Goal: Information Seeking & Learning: Learn about a topic

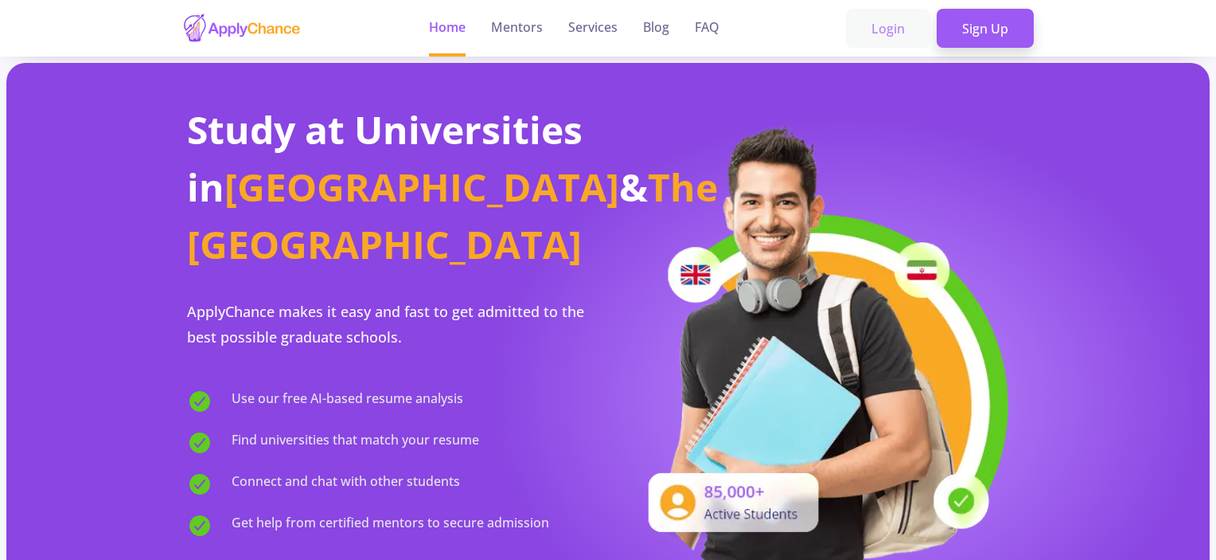
click at [907, 31] on link "Login" at bounding box center [888, 29] width 84 height 40
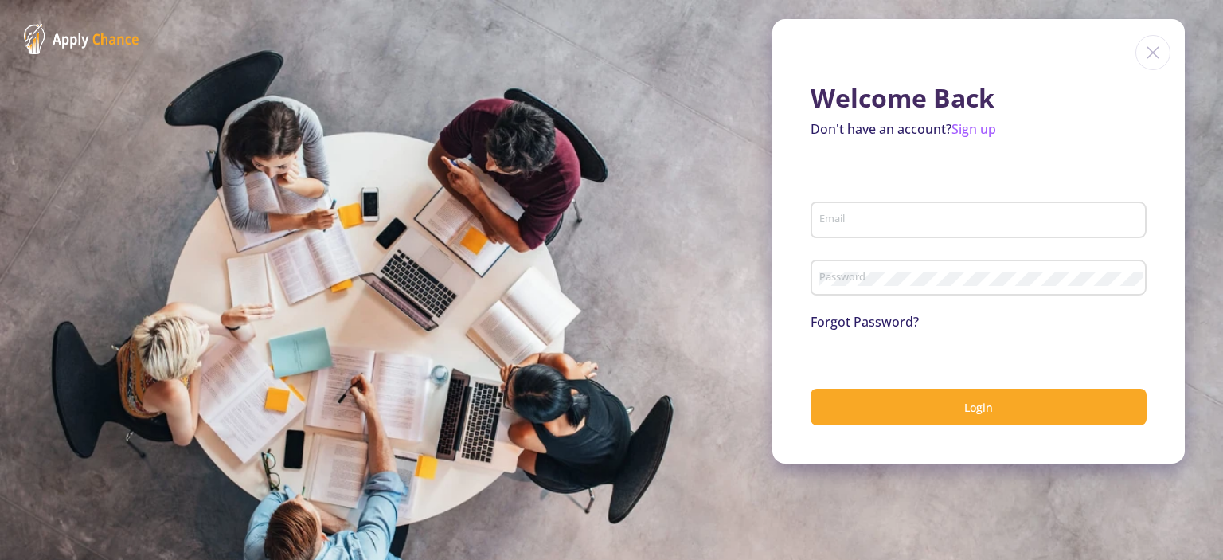
type input "[EMAIL_ADDRESS][DOMAIN_NAME]"
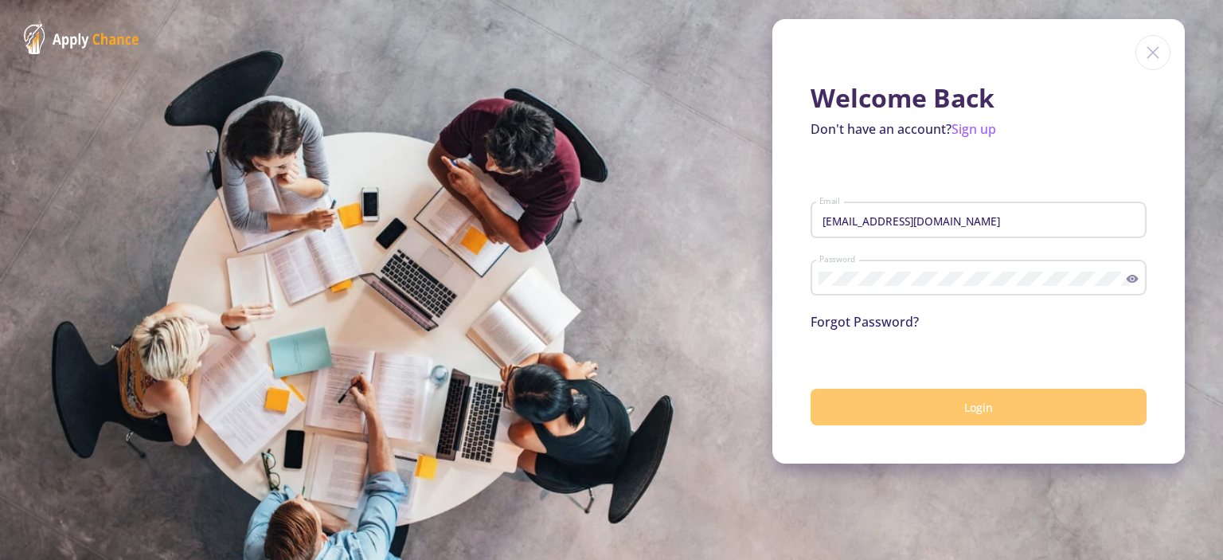
click at [908, 406] on button "Login" at bounding box center [978, 406] width 336 height 37
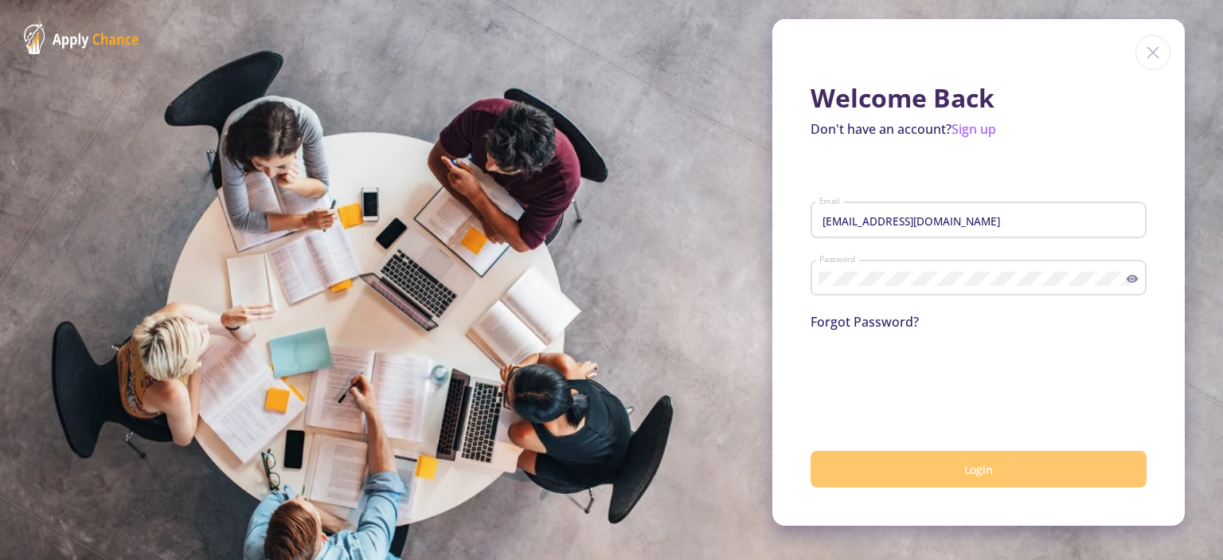
click at [1008, 484] on button "Login" at bounding box center [978, 469] width 336 height 37
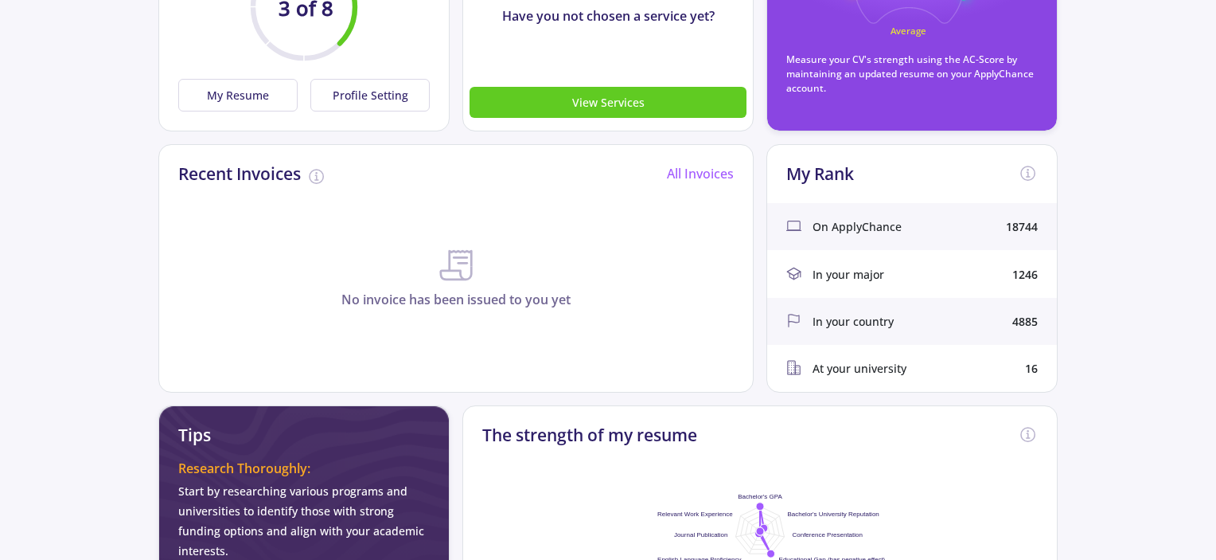
scroll to position [159, 0]
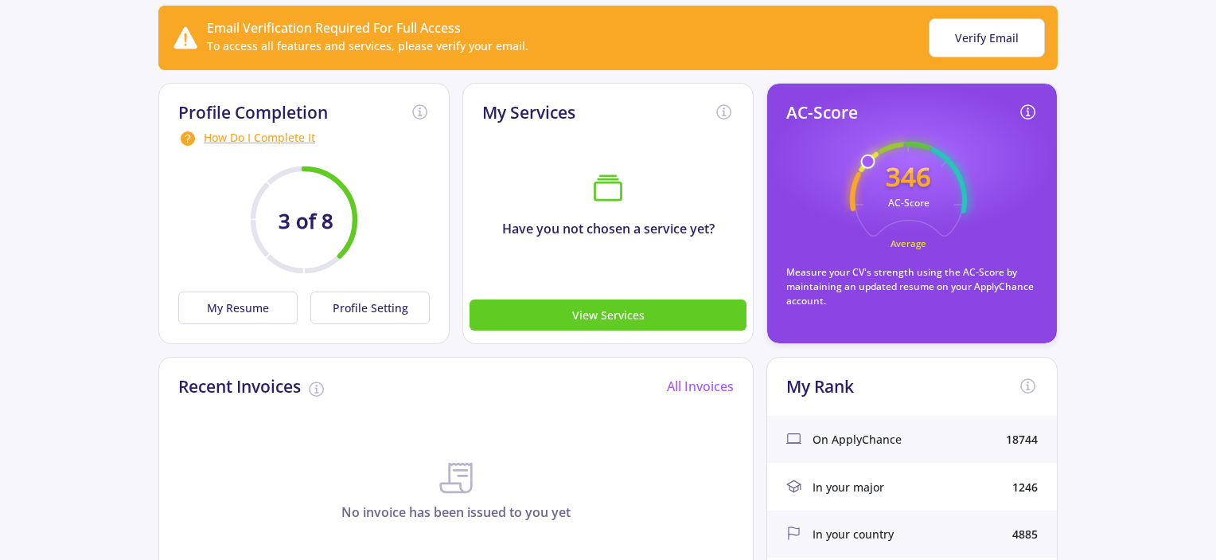
click at [896, 191] on text "346" at bounding box center [908, 176] width 45 height 36
click at [231, 314] on button "My Resume" at bounding box center [237, 307] width 119 height 33
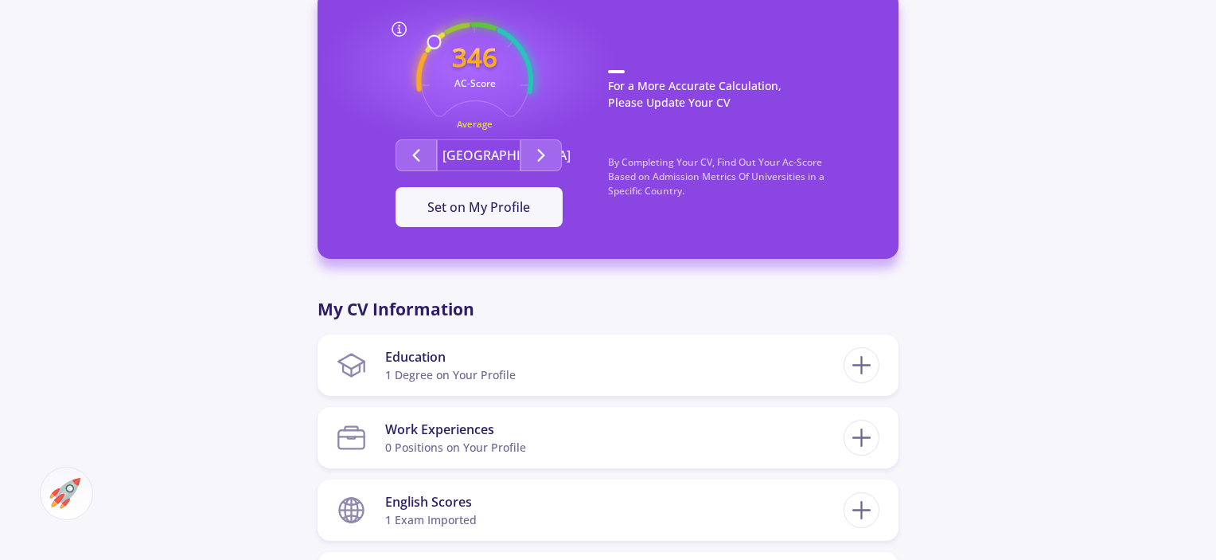
scroll to position [400, 0]
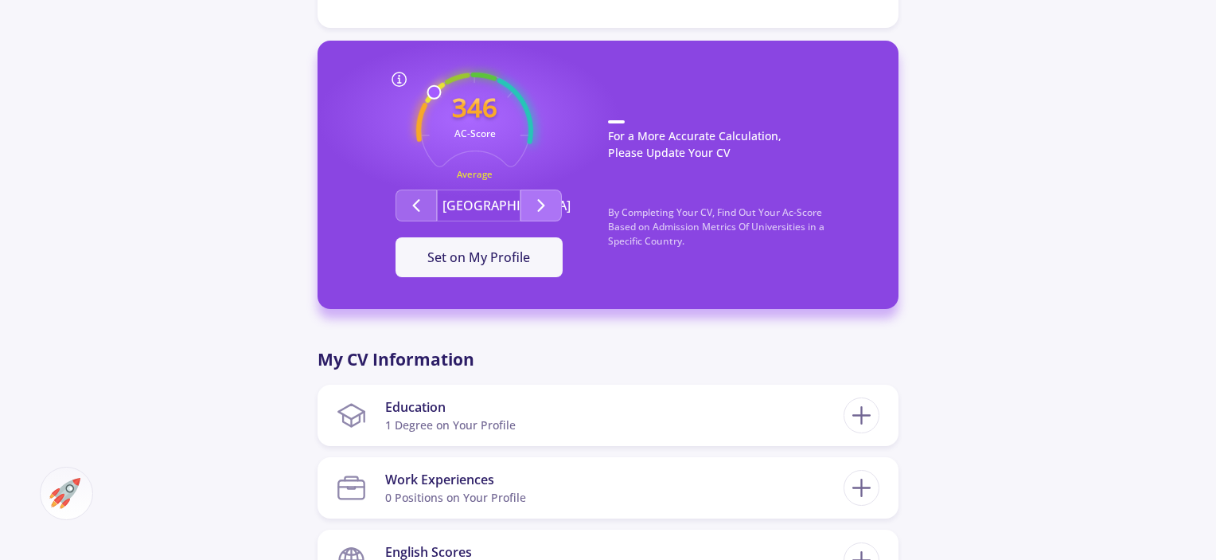
click at [549, 206] on icon "Second group" at bounding box center [541, 205] width 19 height 19
click at [549, 209] on icon "Second group" at bounding box center [541, 205] width 19 height 19
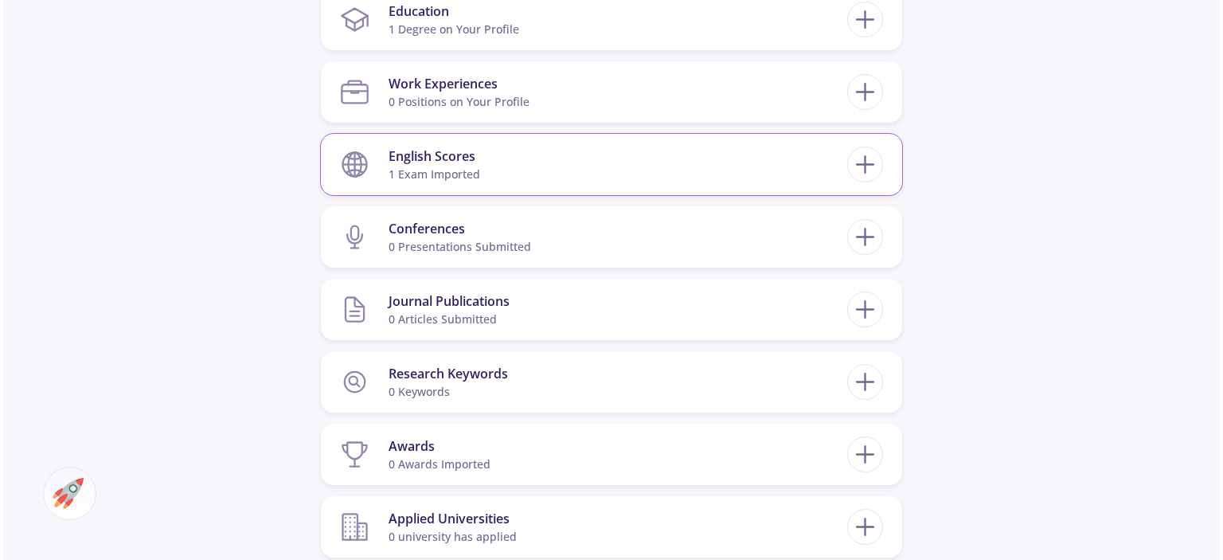
scroll to position [637, 0]
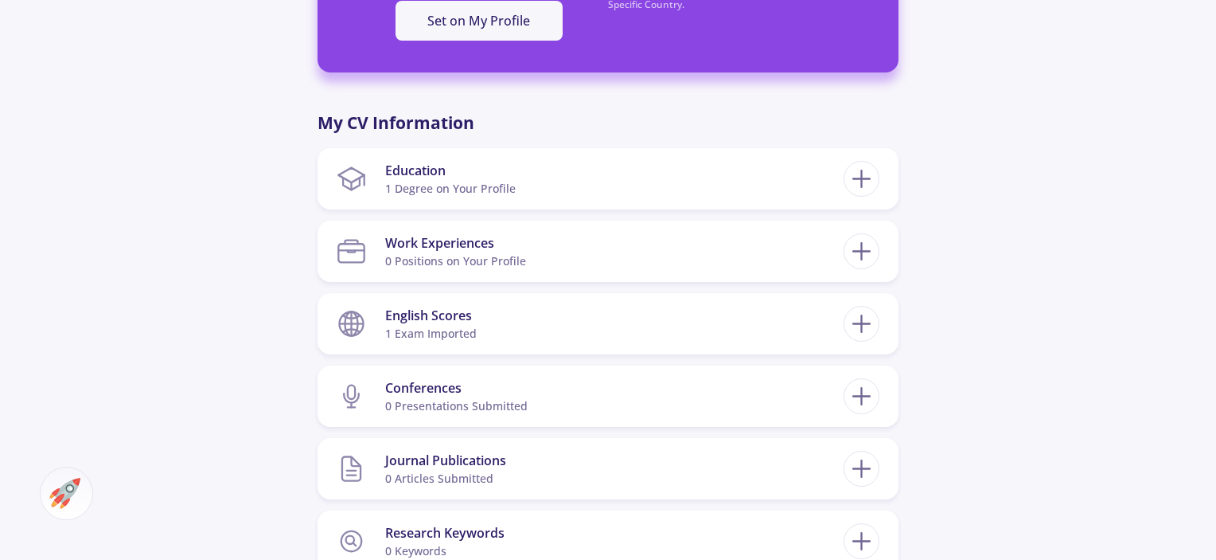
drag, startPoint x: 1071, startPoint y: 59, endPoint x: 1063, endPoint y: 47, distance: 14.3
click at [1071, 59] on div "[PERSON_NAME] 0 Followers 0 Following 346 AC-Score Average By Completing Your C…" at bounding box center [608, 189] width 1216 height 1536
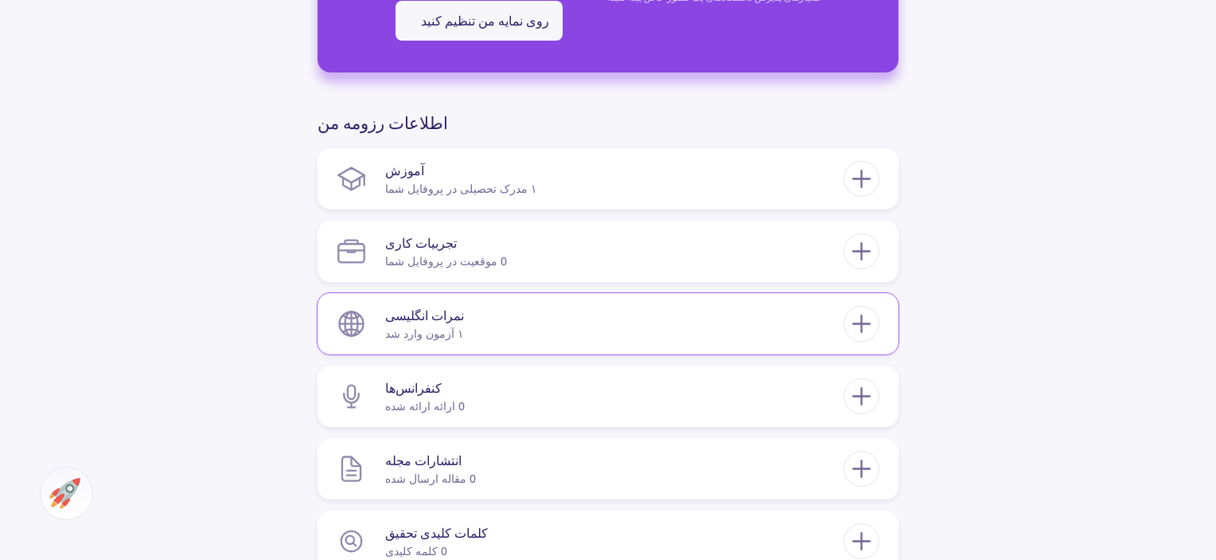
click at [707, 311] on section "نمرات انگلیسی ۱ آزمون وارد شد" at bounding box center [590, 323] width 507 height 49
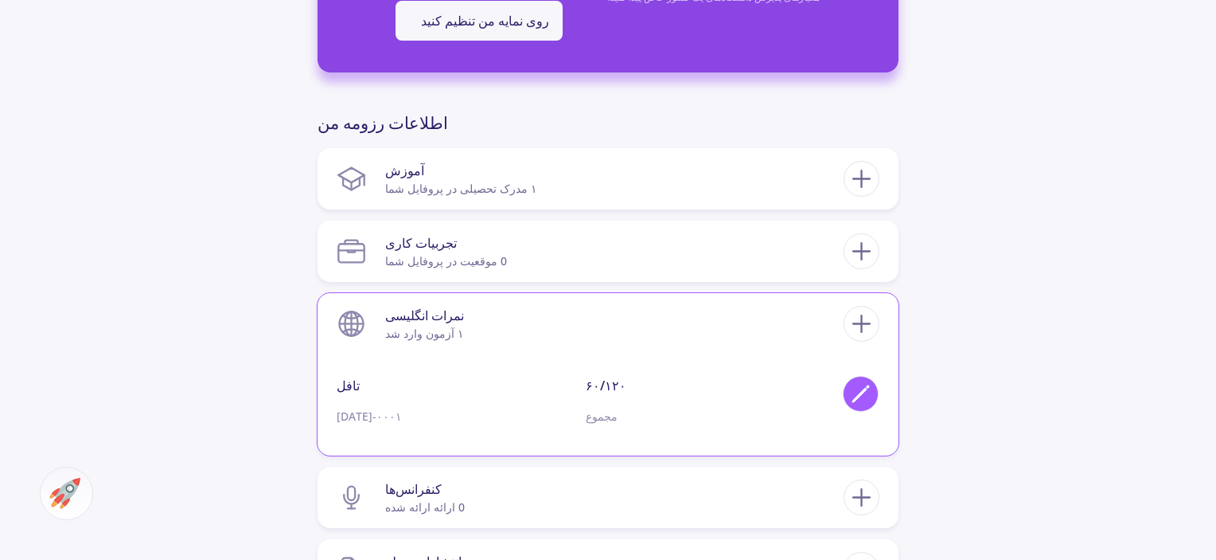
click at [864, 380] on div at bounding box center [861, 394] width 36 height 36
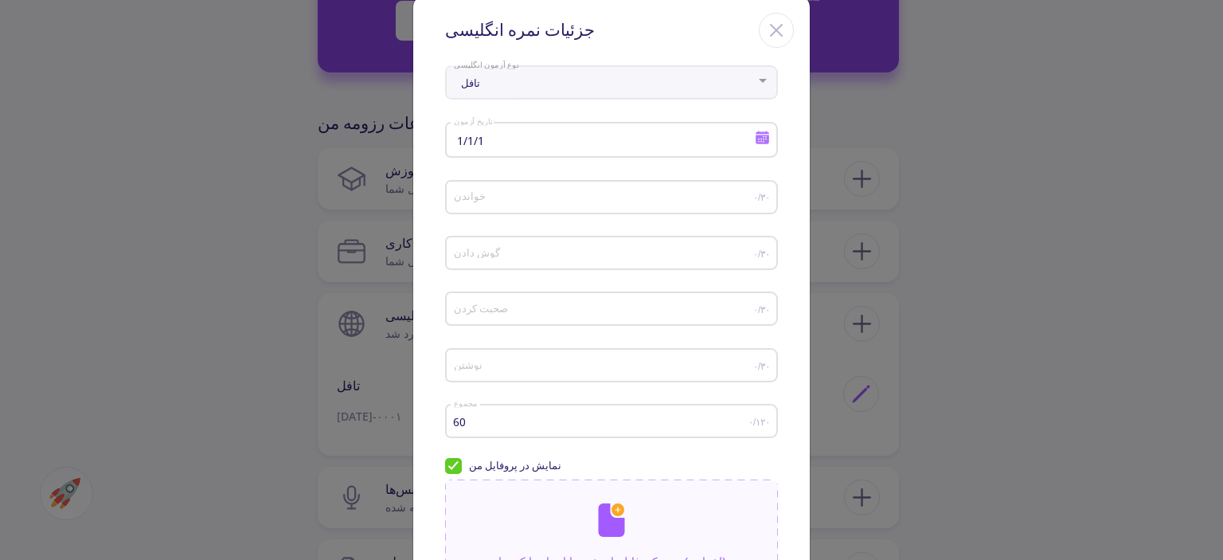
scroll to position [0, 0]
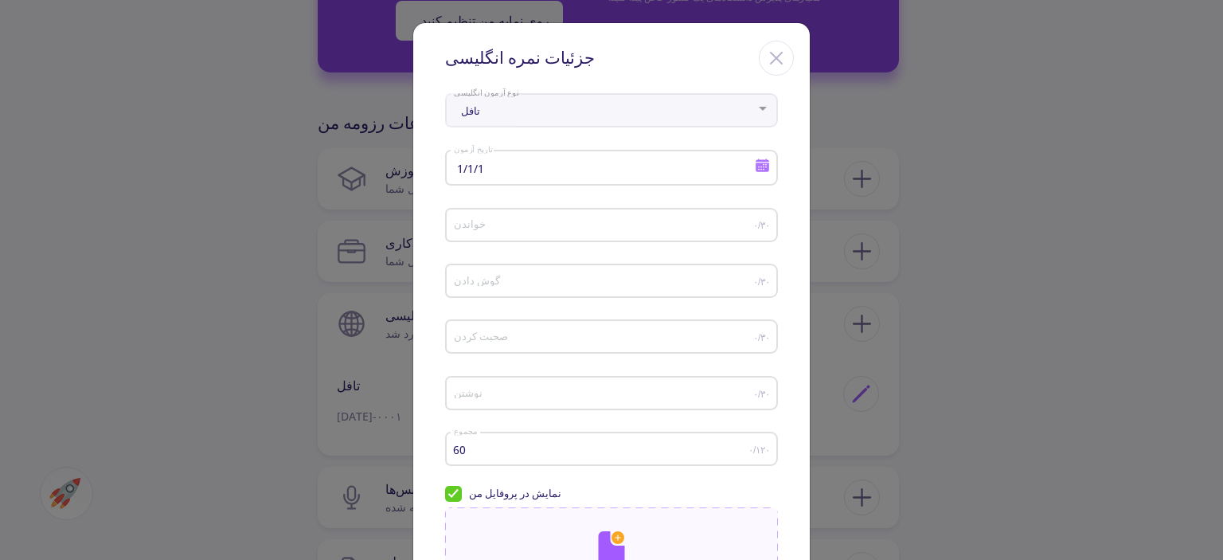
click at [586, 118] on div "تافل نوع آزمون انگلیسی" at bounding box center [612, 108] width 318 height 40
click at [588, 110] on div "تافل" at bounding box center [604, 111] width 303 height 12
click at [760, 104] on div at bounding box center [762, 108] width 14 height 13
drag, startPoint x: 760, startPoint y: 104, endPoint x: 753, endPoint y: 127, distance: 23.4
click at [760, 107] on div at bounding box center [762, 108] width 14 height 13
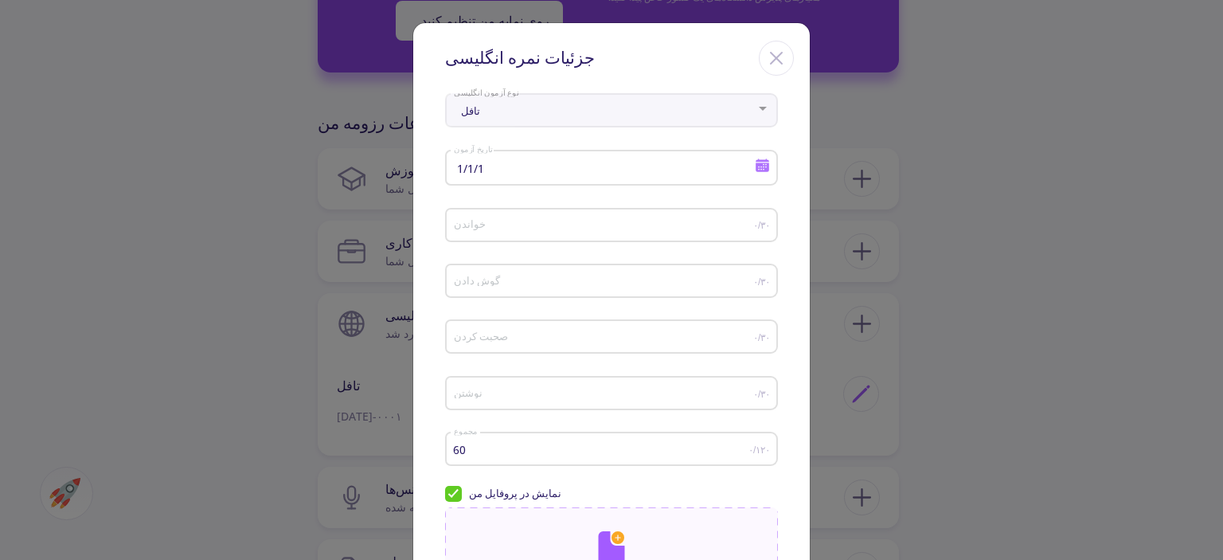
click at [759, 165] on icon at bounding box center [762, 166] width 14 height 9
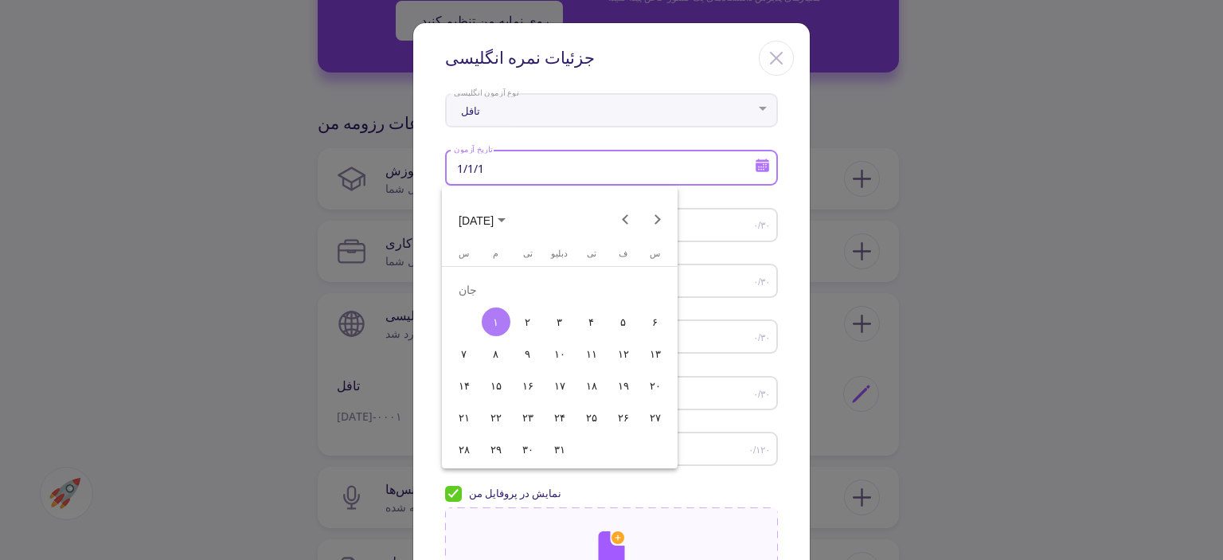
click at [493, 222] on span "[DATE]" at bounding box center [481, 219] width 47 height 13
click at [480, 219] on font "[DATE]" at bounding box center [475, 220] width 35 height 13
click at [480, 218] on font "[DATE]" at bounding box center [475, 220] width 35 height 13
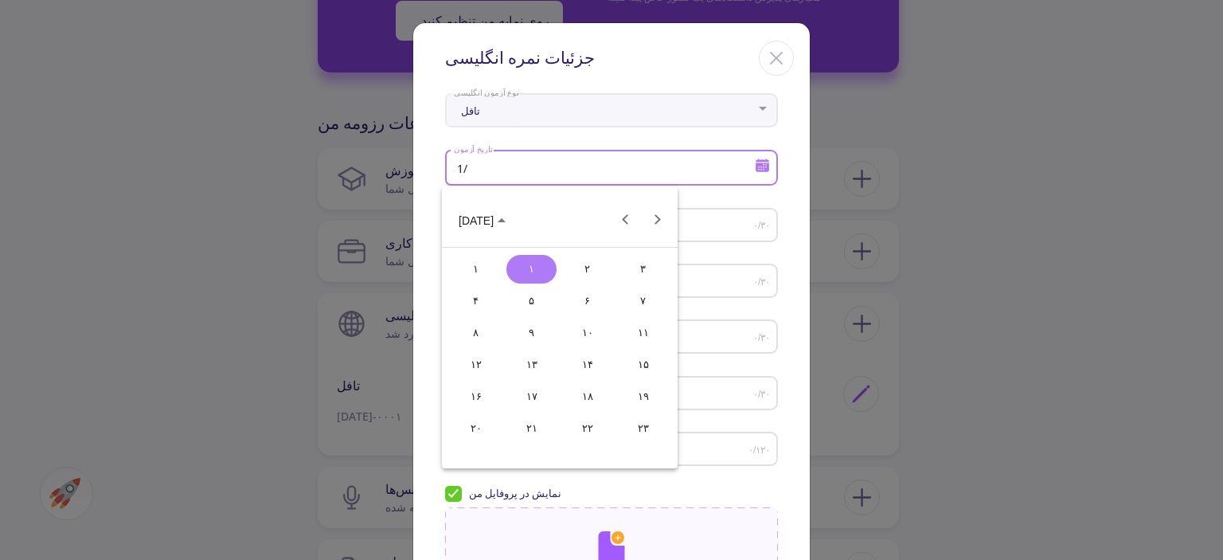
type input "1"
type input "[DATE]"
click at [710, 229] on div at bounding box center [611, 280] width 1223 height 560
click at [757, 220] on font "۰/۳۰" at bounding box center [761, 225] width 17 height 11
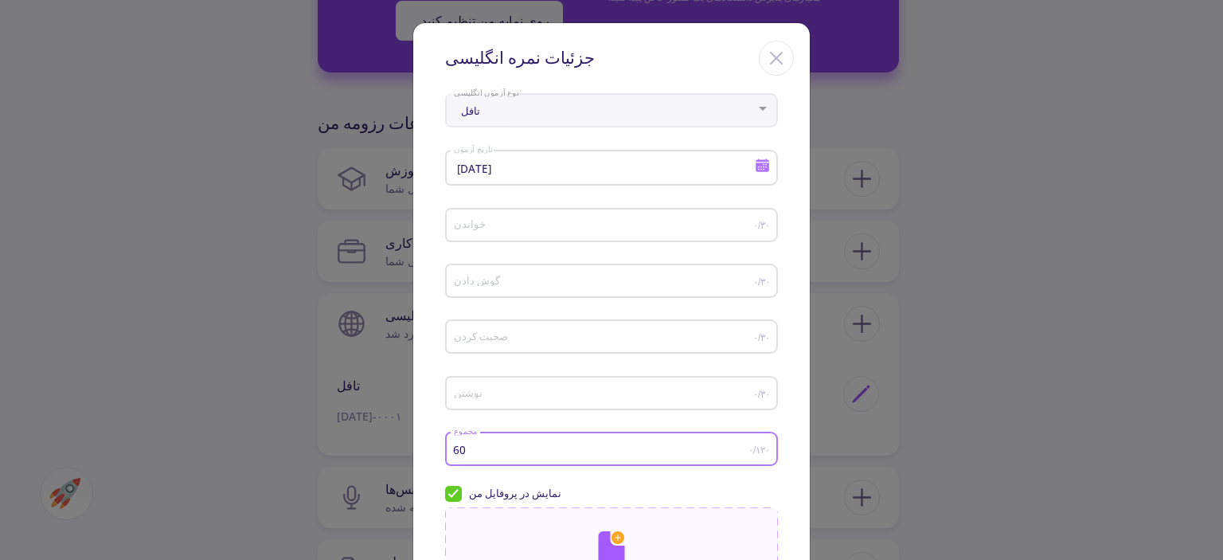
drag, startPoint x: 618, startPoint y: 449, endPoint x: 343, endPoint y: 484, distance: 276.8
click at [343, 484] on div "جزئیات نمره انگلیسی تافل نوع آزمون انگلیسی [DATE] تاریخ آزمون خواندن ۰/۳۰ گوش د…" at bounding box center [611, 280] width 1223 height 560
click at [703, 114] on div "تافل" at bounding box center [604, 111] width 303 height 12
click at [736, 114] on div "تافل" at bounding box center [604, 111] width 303 height 12
click at [505, 449] on input "9" at bounding box center [600, 449] width 295 height 12
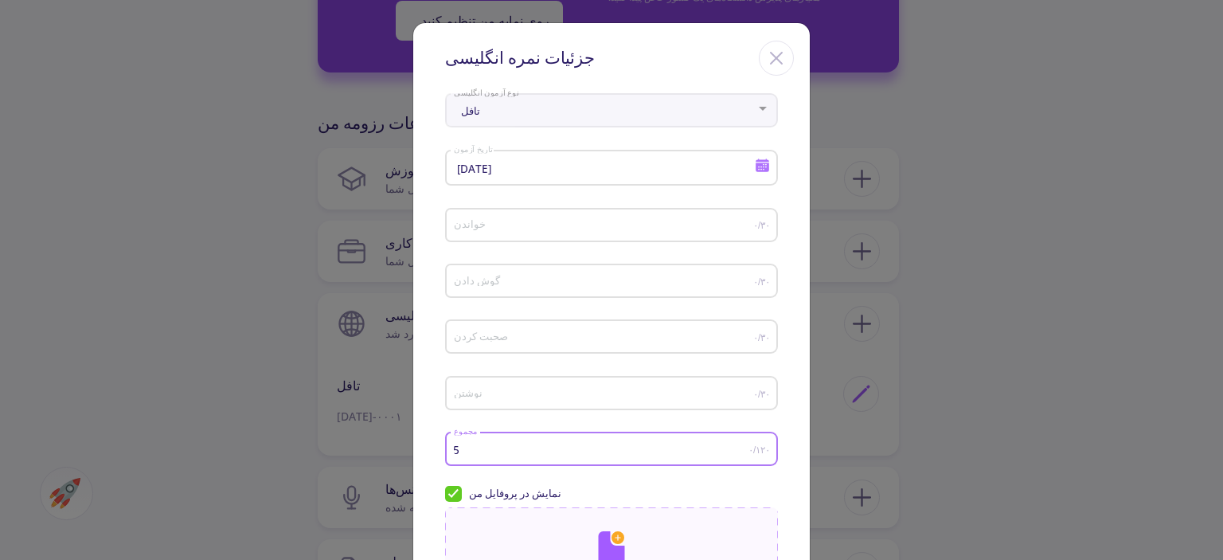
drag, startPoint x: 322, startPoint y: 453, endPoint x: 263, endPoint y: 451, distance: 58.9
click at [263, 451] on div "جزئیات نمره انگلیسی تافل نوع آزمون انگلیسی [DATE] تاریخ آزمون خواندن ۰/۳۰ گوش د…" at bounding box center [611, 280] width 1223 height 560
type input "100"
click at [645, 297] on div "گوش دادن" at bounding box center [603, 278] width 300 height 40
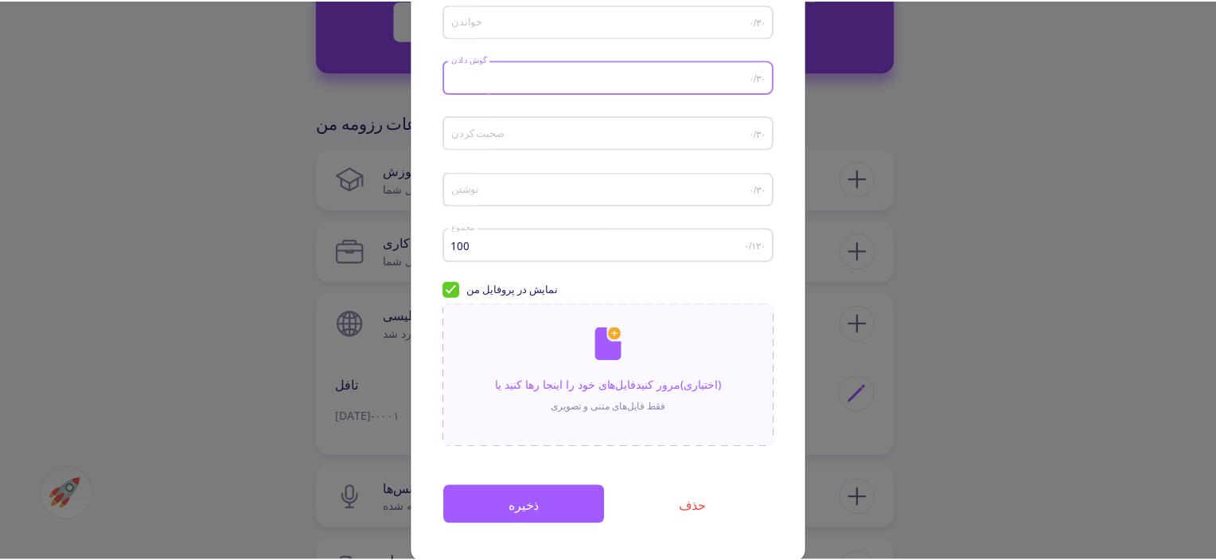
scroll to position [231, 0]
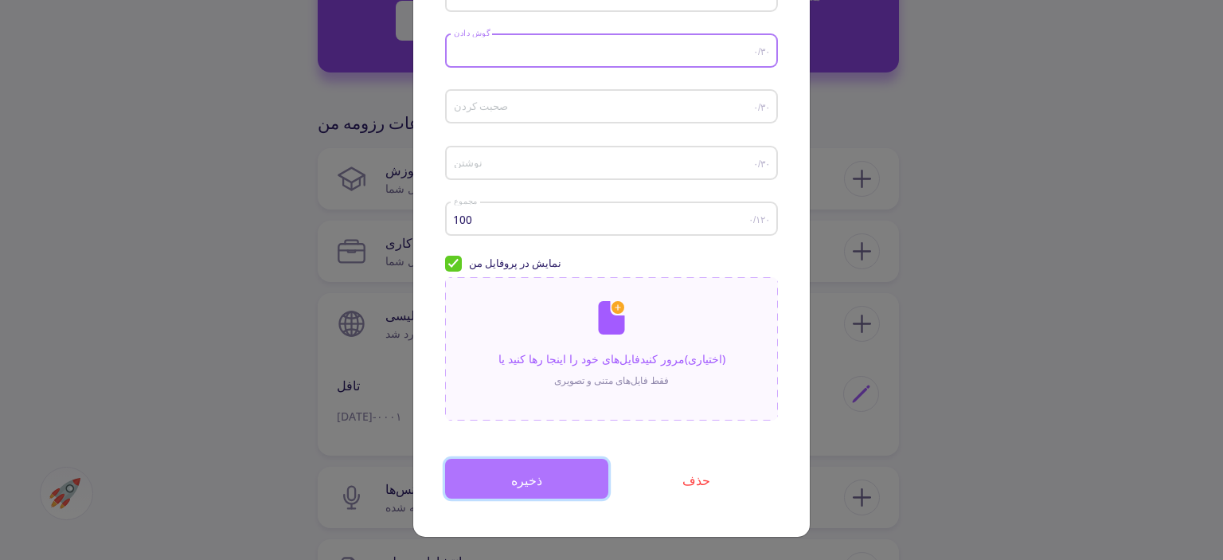
click at [565, 484] on button "ذخیره" at bounding box center [526, 478] width 163 height 41
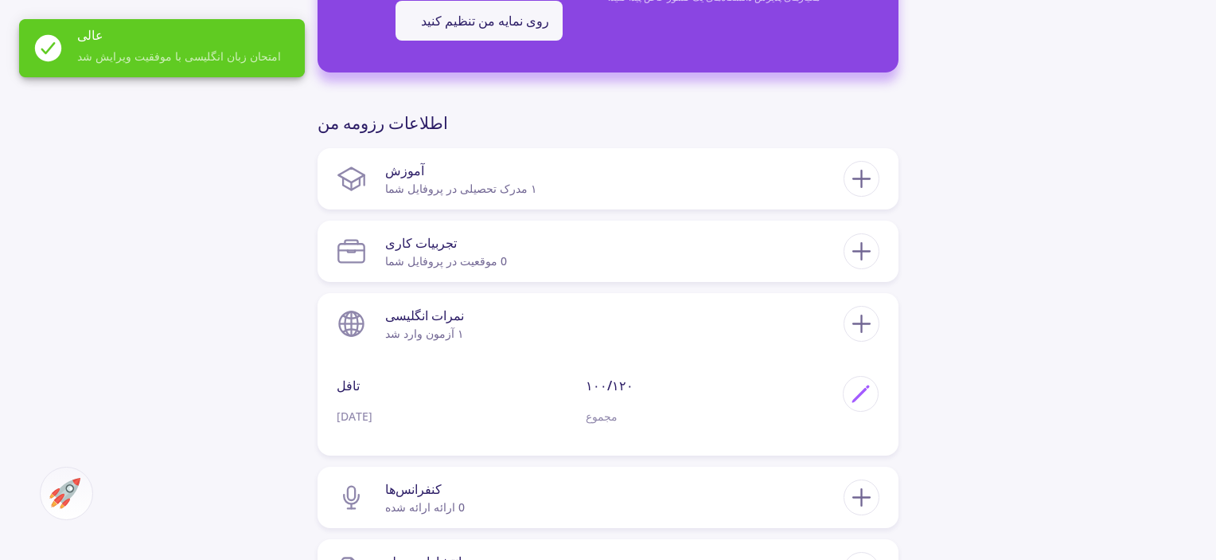
drag, startPoint x: 587, startPoint y: 465, endPoint x: 1076, endPoint y: 352, distance: 502.4
click at [1111, 345] on div "[PERSON_NAME] 0 دنبال‌کنندگان 0 دنبال کردن 460 AC-Score Respectable با تکمیل رز…" at bounding box center [608, 239] width 1216 height 1637
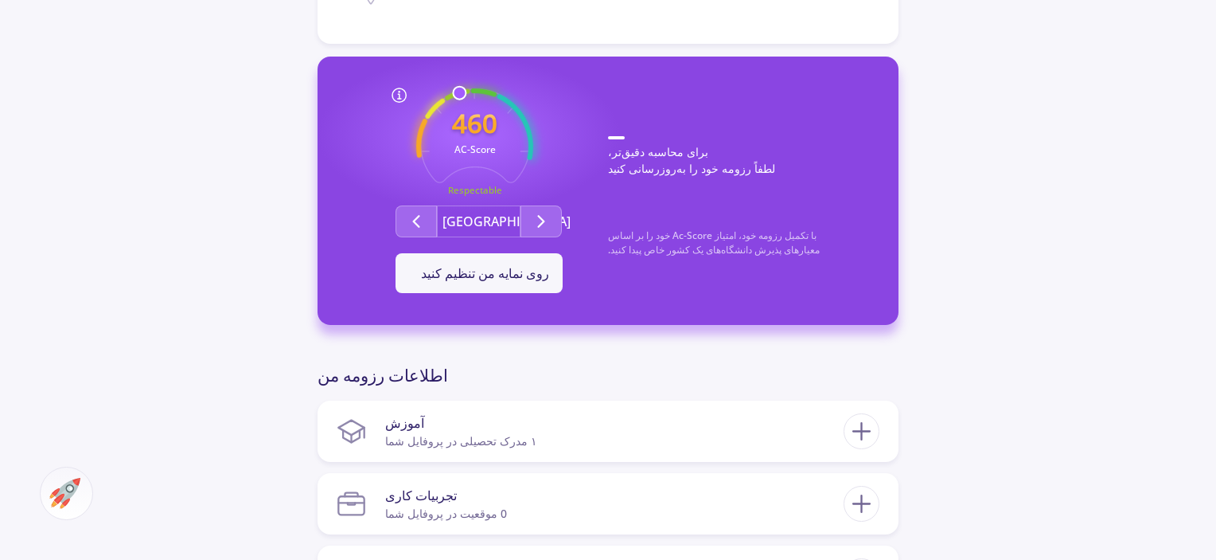
scroll to position [398, 0]
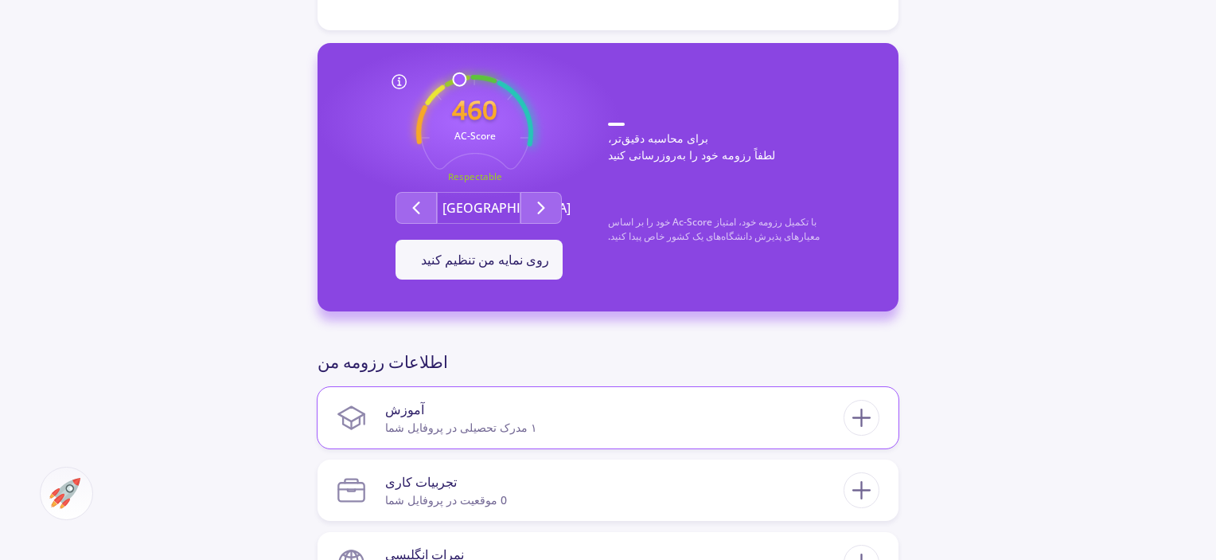
click at [388, 412] on font "آموزش" at bounding box center [404, 409] width 39 height 18
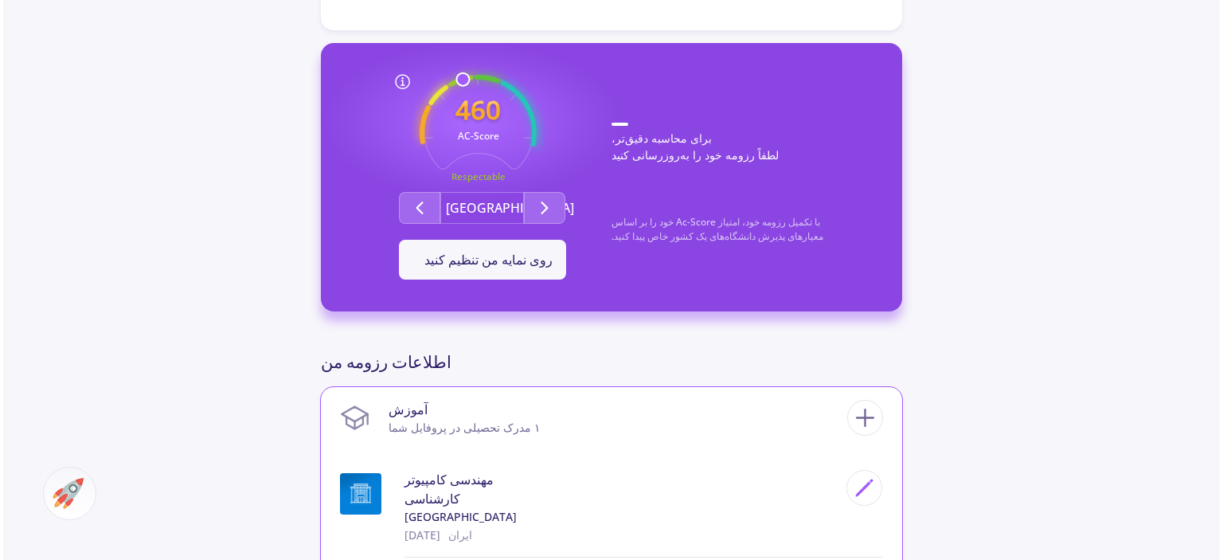
scroll to position [557, 0]
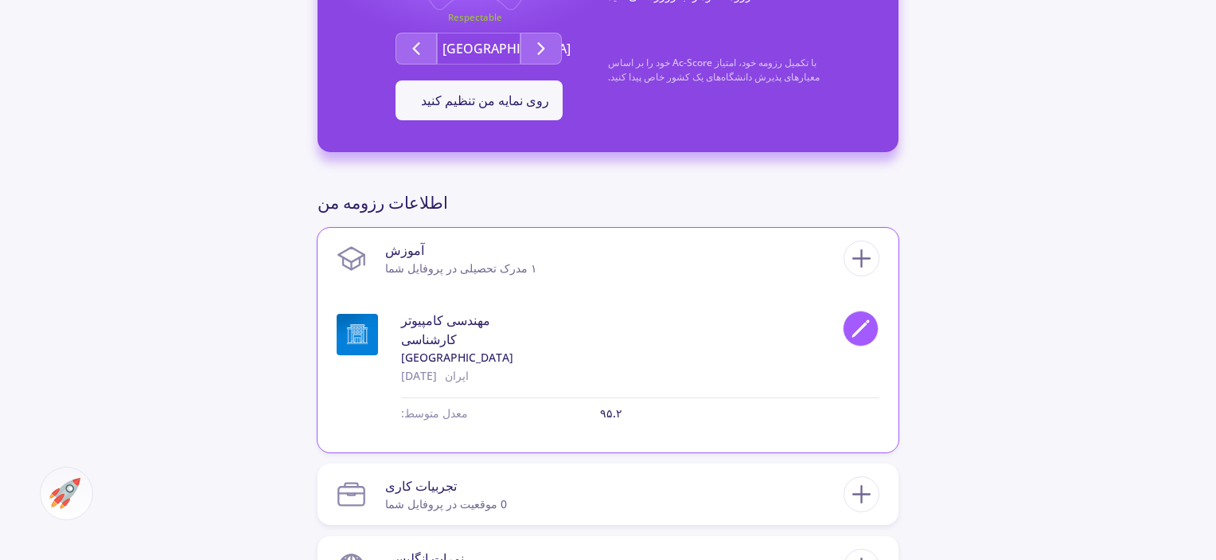
click at [862, 314] on div at bounding box center [861, 328] width 36 height 36
type input "Computer Engineering"
type input "[GEOGRAPHIC_DATA]"
type input "[DATE]"
type input "95.2"
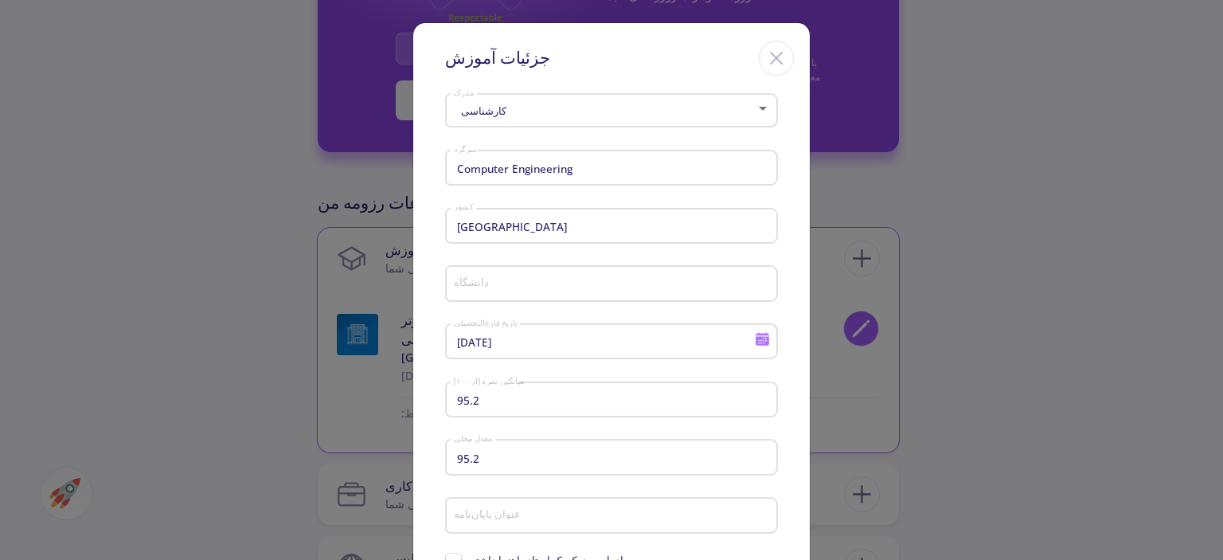
type input "[DEMOGRAPHIC_DATA][GEOGRAPHIC_DATA] Ardabil"
drag, startPoint x: 862, startPoint y: 314, endPoint x: 573, endPoint y: 319, distance: 289.0
click at [573, 319] on div "[DATE] تاریخ فارغ‌التحصیلی" at bounding box center [604, 338] width 302 height 41
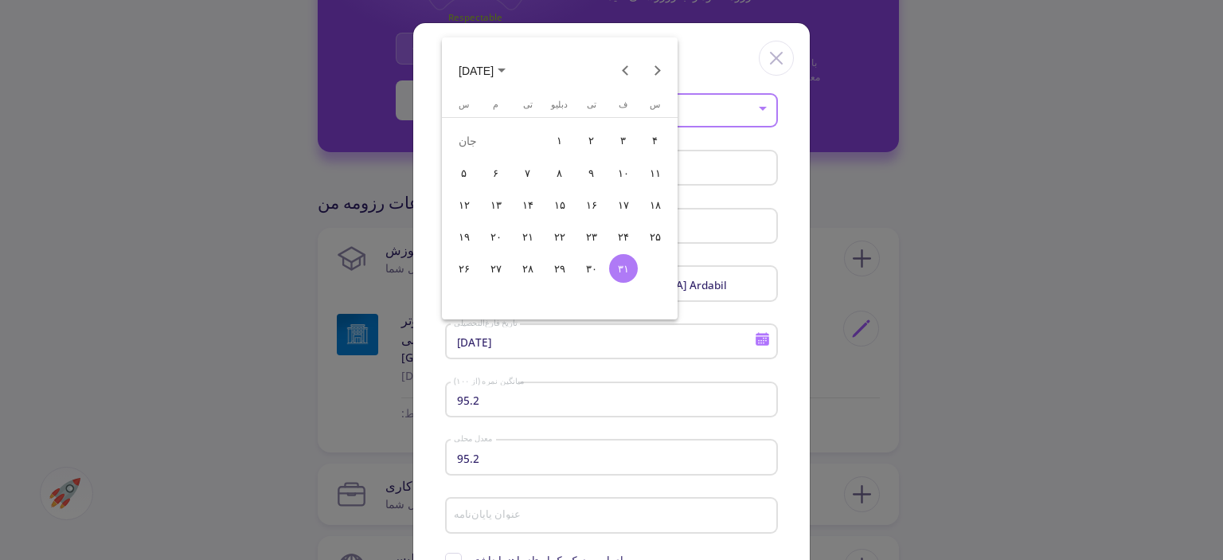
click at [735, 279] on div at bounding box center [611, 280] width 1223 height 560
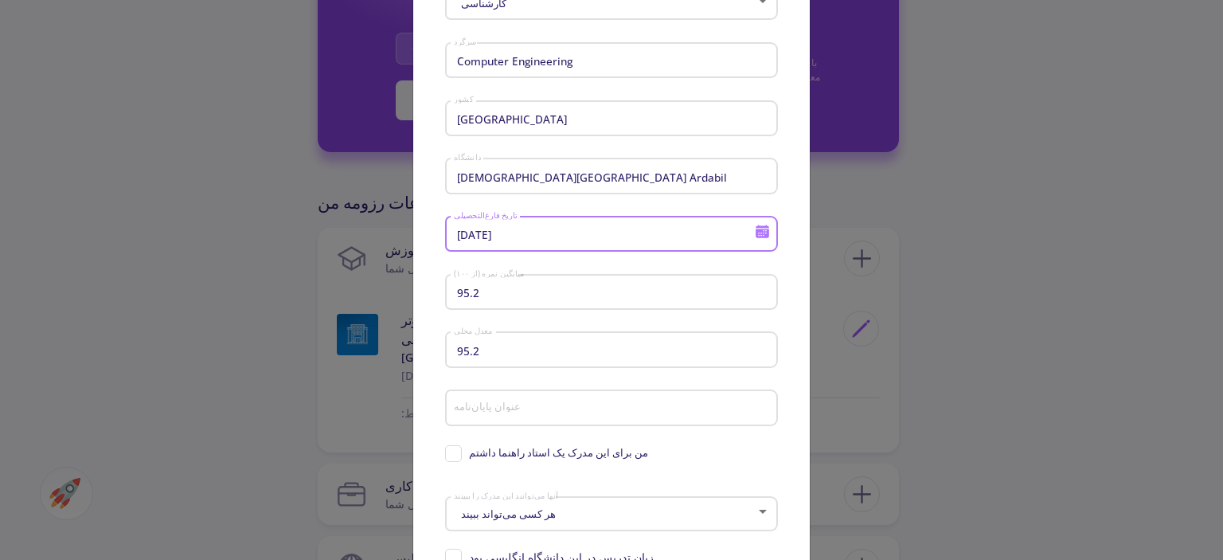
scroll to position [239, 0]
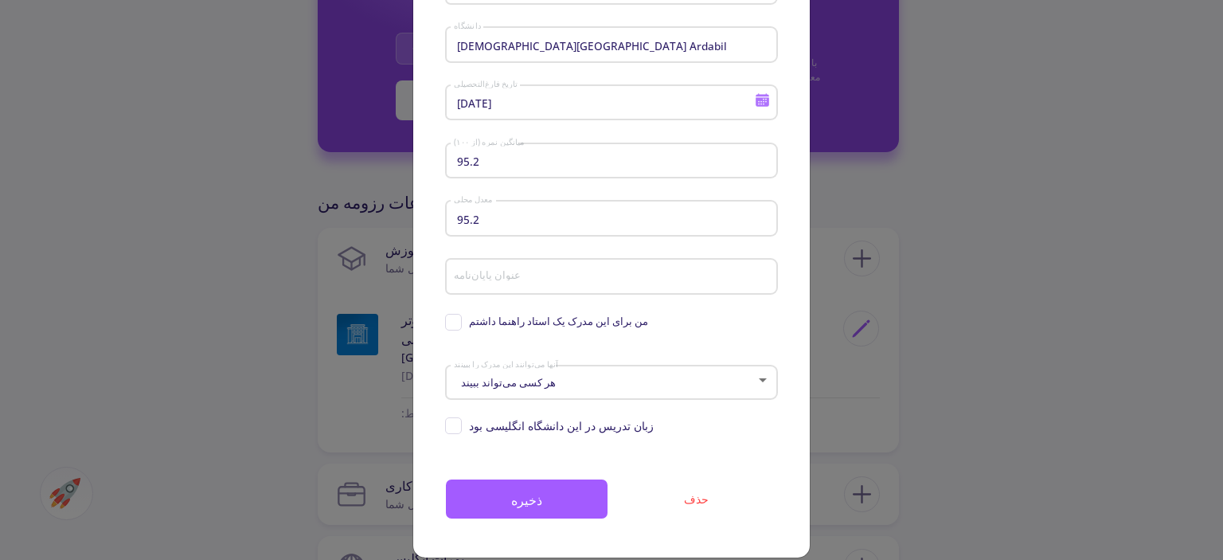
click at [1094, 420] on div "جزئیات آموزش کارشناسی مدرک Computer Engineering سرگرد [GEOGRAPHIC_DATA] کشور [G…" at bounding box center [611, 280] width 1223 height 560
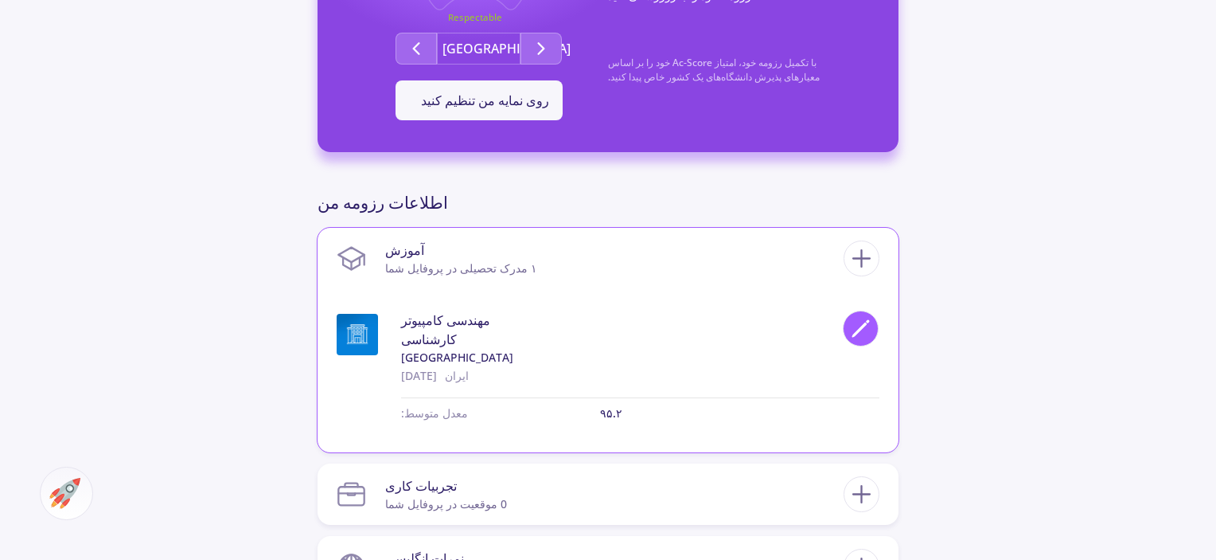
click at [850, 328] on icon at bounding box center [860, 328] width 21 height 21
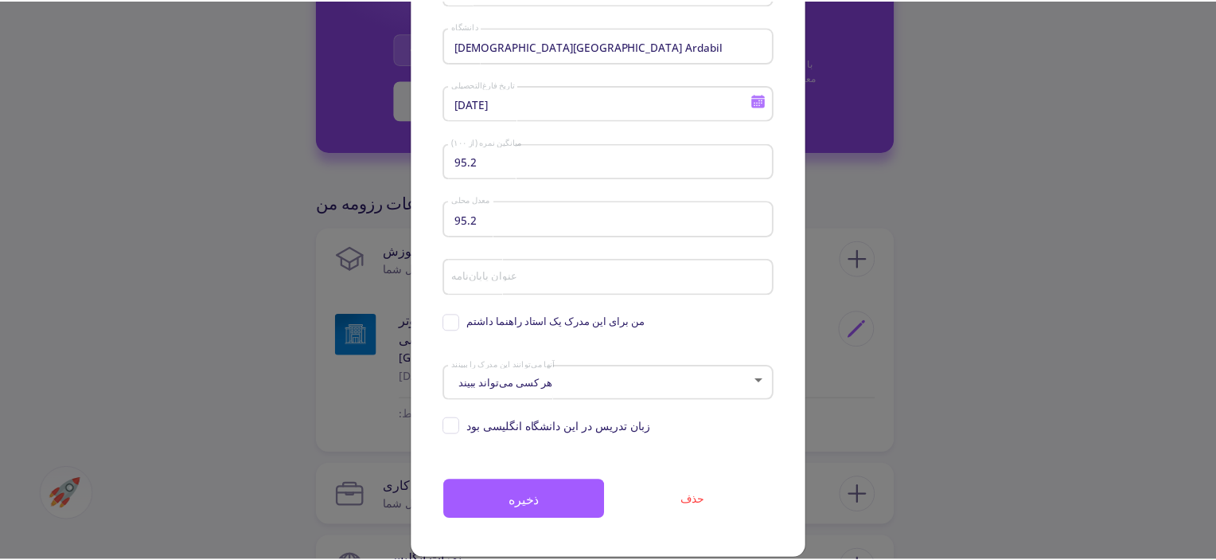
scroll to position [0, 0]
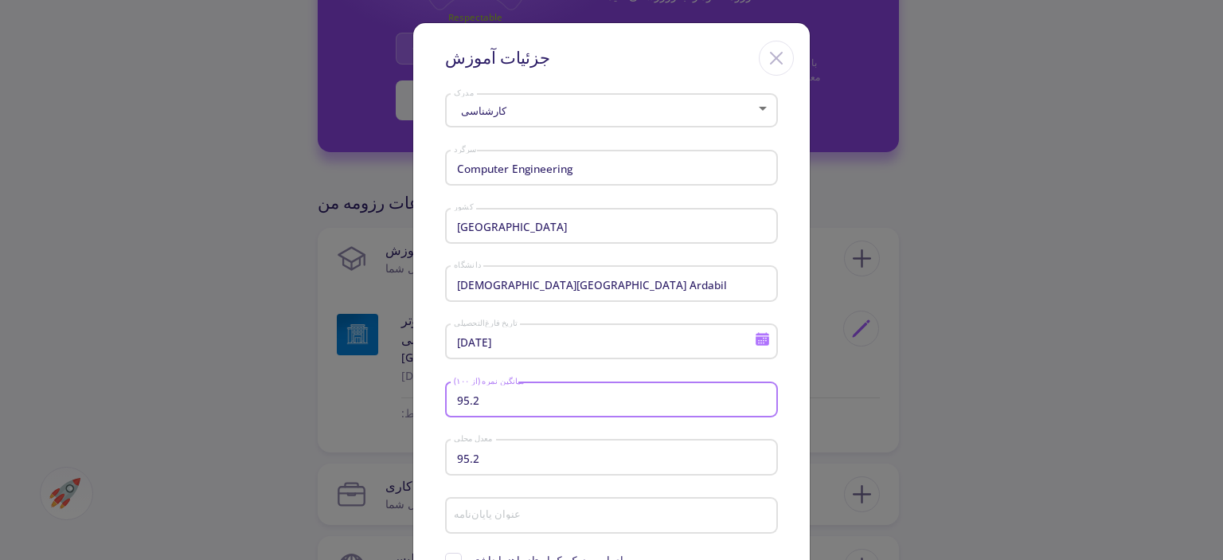
drag, startPoint x: 497, startPoint y: 400, endPoint x: 470, endPoint y: 414, distance: 30.3
click at [470, 414] on div "95.2 میانگین نمره (از ۱۰۰)" at bounding box center [612, 396] width 318 height 41
type input "95.2"
click at [953, 279] on div "جزئیات آموزش کارشناسی مدرک Computer Engineering سرگرد [GEOGRAPHIC_DATA] کشور [G…" at bounding box center [611, 280] width 1223 height 560
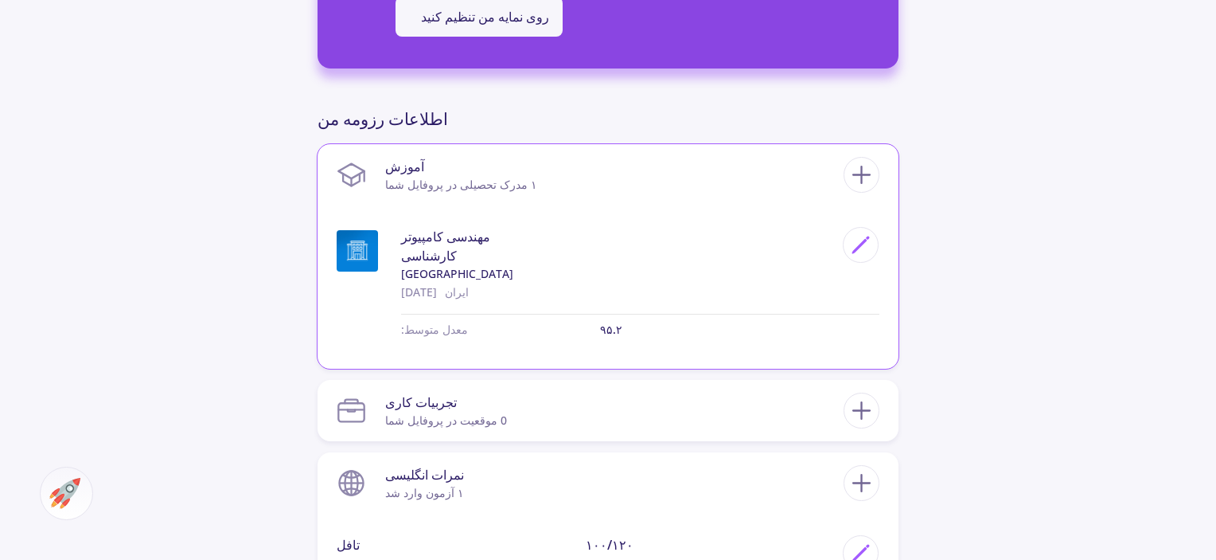
scroll to position [876, 0]
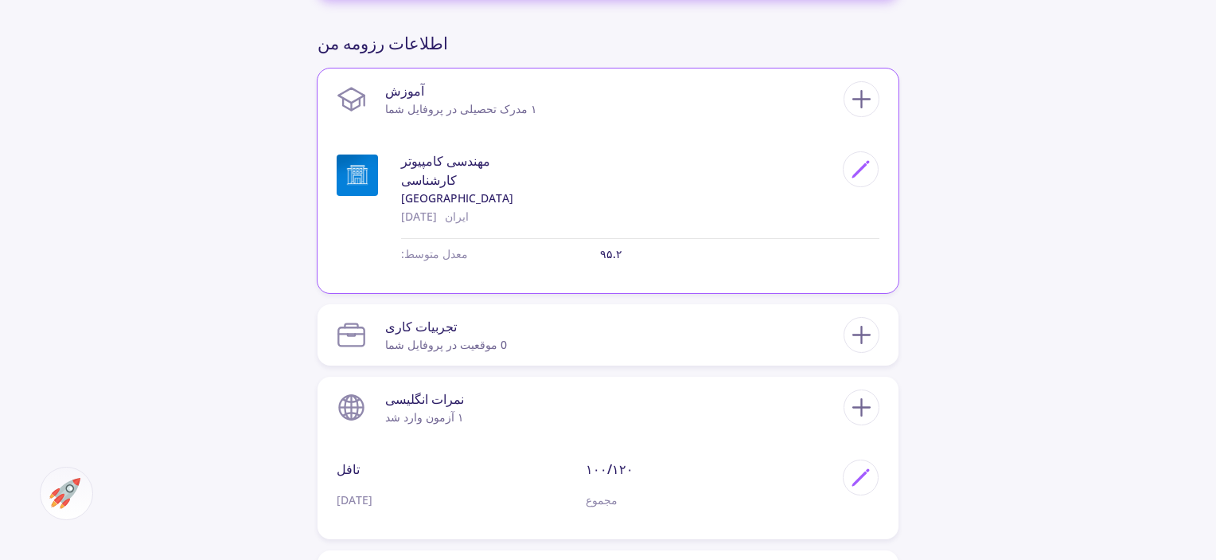
drag, startPoint x: 669, startPoint y: 285, endPoint x: 670, endPoint y: 276, distance: 8.8
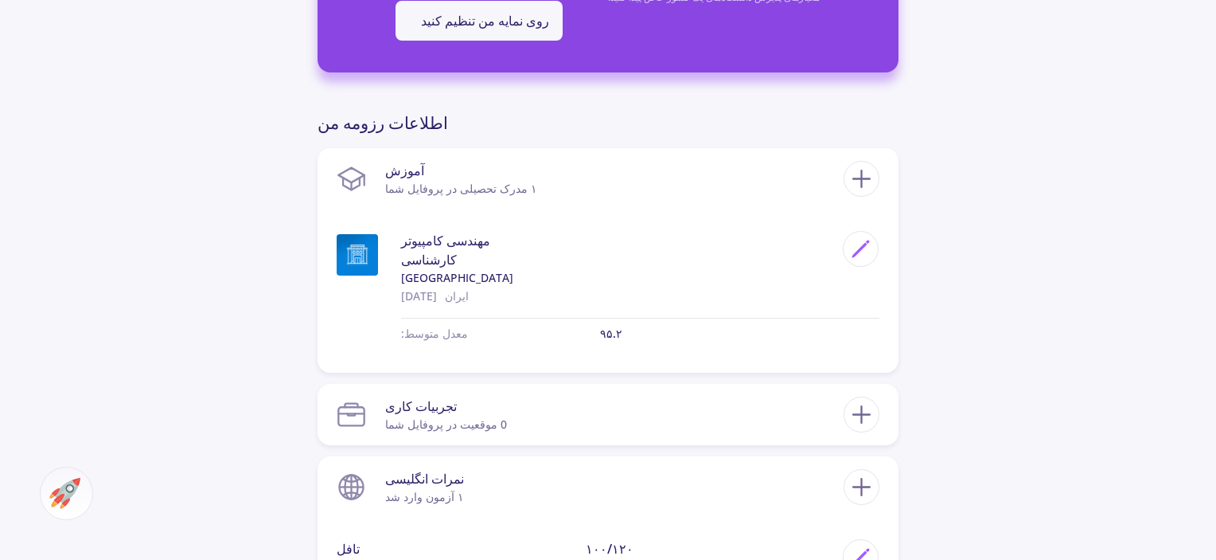
drag, startPoint x: 670, startPoint y: 276, endPoint x: 1149, endPoint y: 220, distance: 482.5
click at [1149, 220] on div "[PERSON_NAME] 0 دنبال‌کنندگان 0 دنبال کردن 460 AC-Score Respectable با تکمیل رز…" at bounding box center [608, 321] width 1216 height 1800
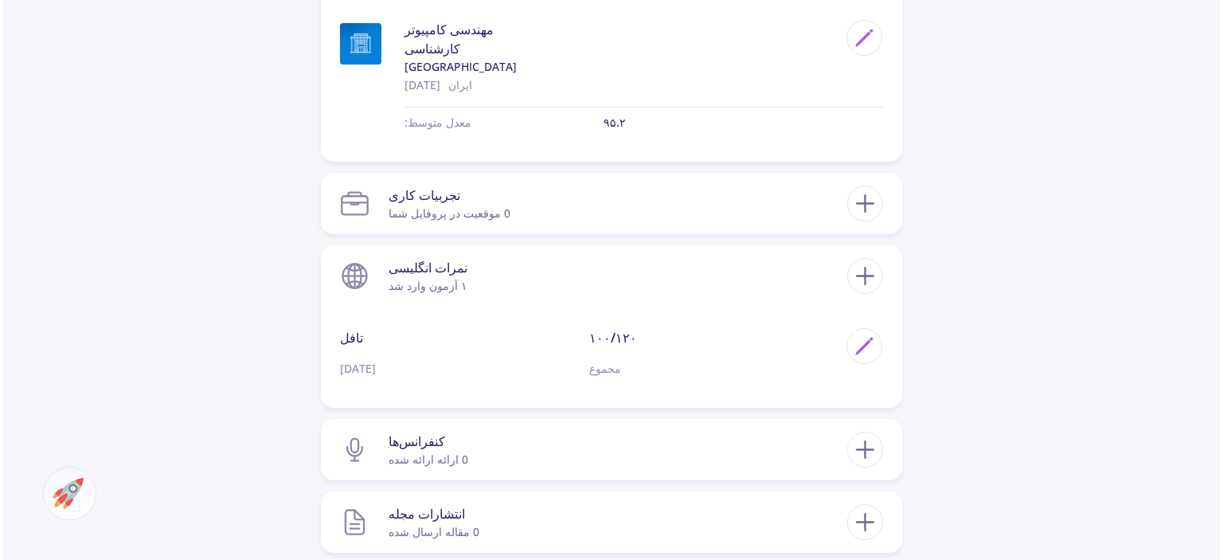
scroll to position [955, 0]
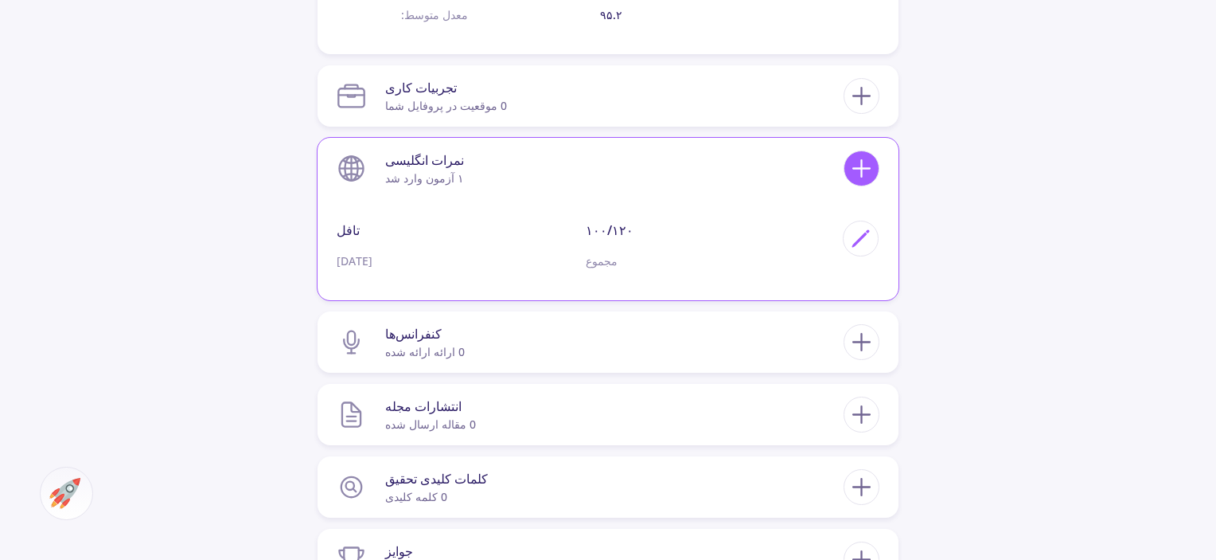
click at [876, 171] on icon at bounding box center [861, 168] width 29 height 29
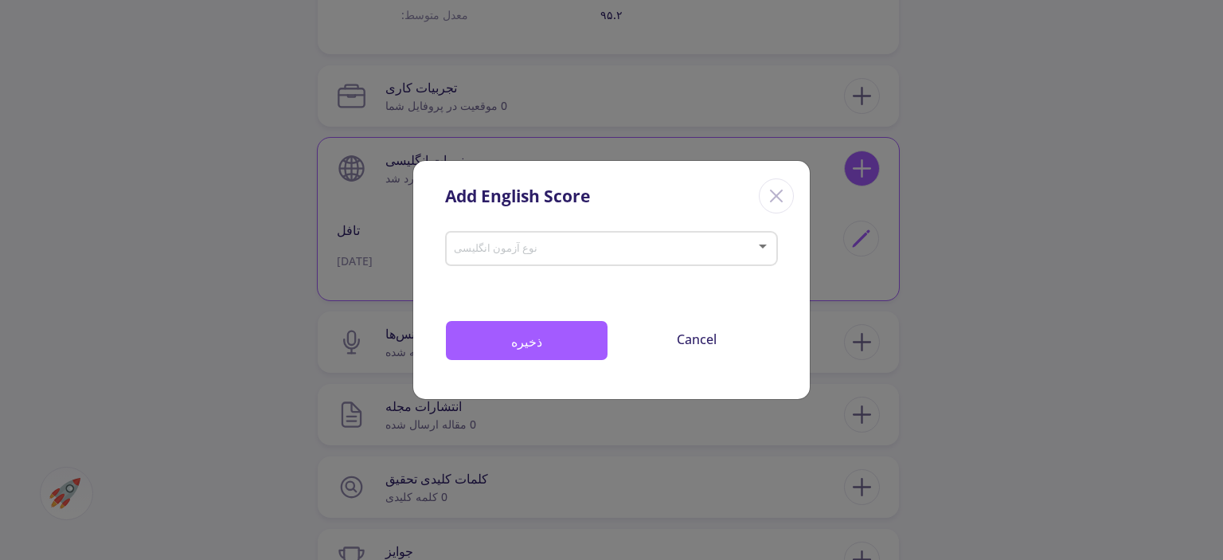
scroll to position [0, 0]
click at [550, 240] on div "نوع آزمون انگلیسی" at bounding box center [612, 245] width 318 height 40
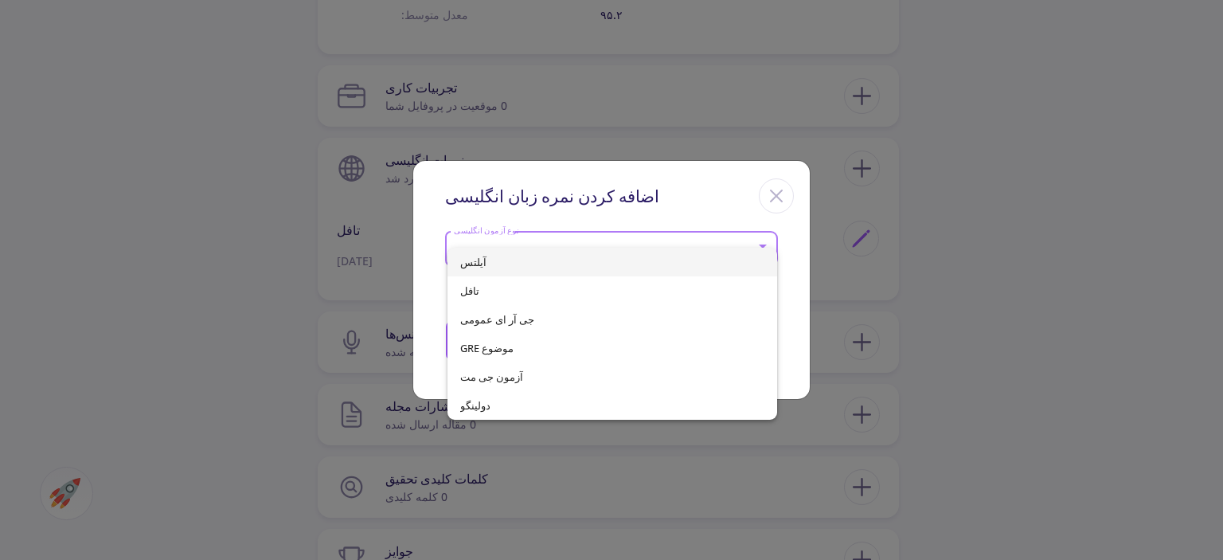
click at [548, 268] on span "آیلتس" at bounding box center [611, 262] width 303 height 29
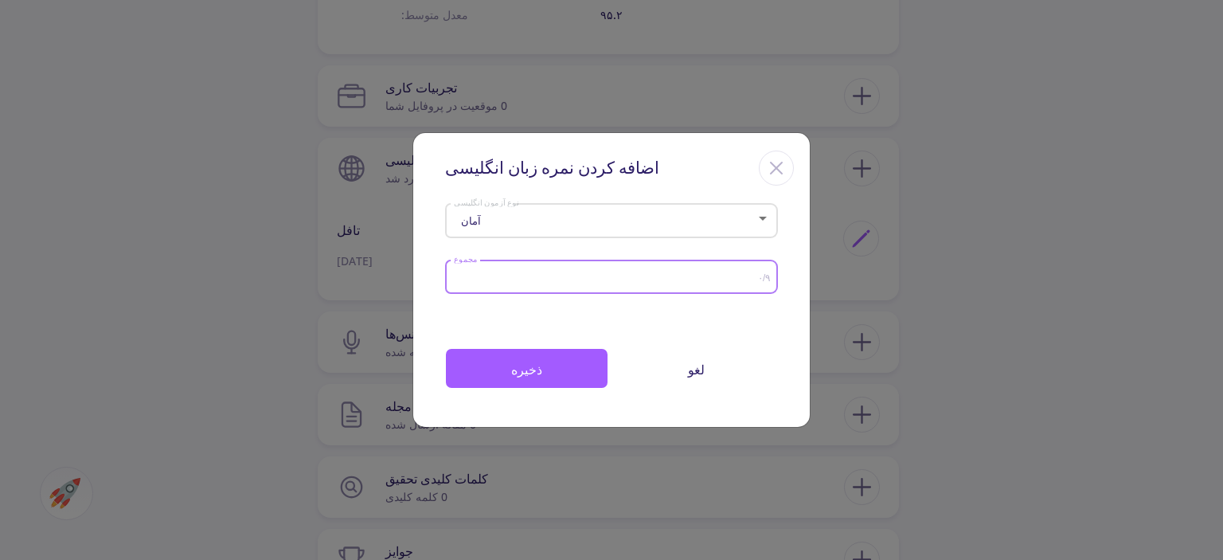
click at [591, 274] on input "مجموع" at bounding box center [605, 277] width 305 height 12
type input "7"
click at [563, 366] on button "ذخیره" at bounding box center [526, 368] width 163 height 41
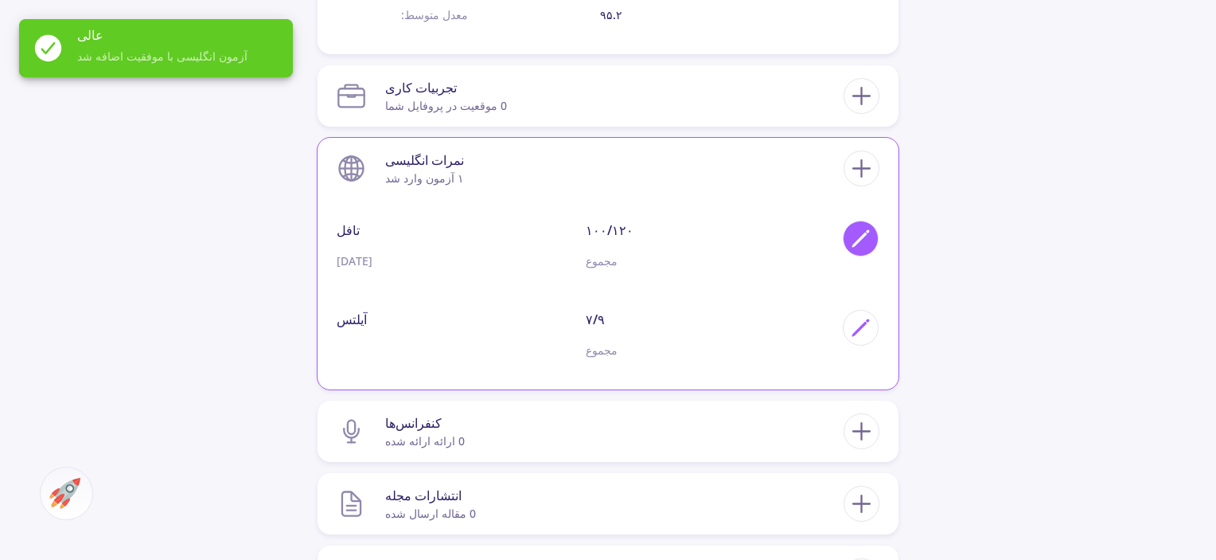
click at [847, 247] on div at bounding box center [861, 238] width 36 height 36
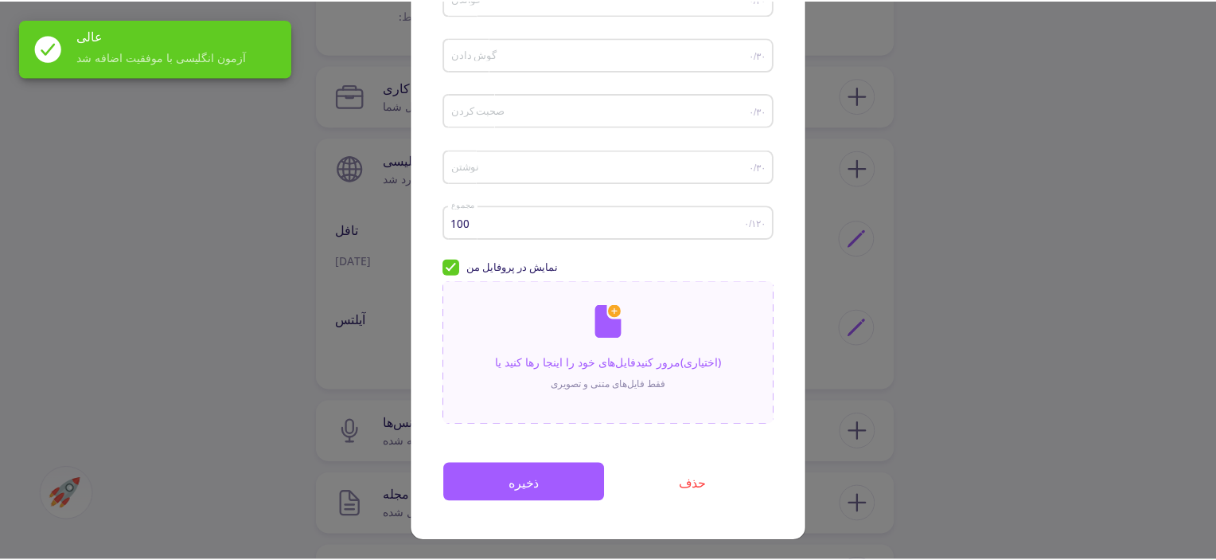
scroll to position [231, 0]
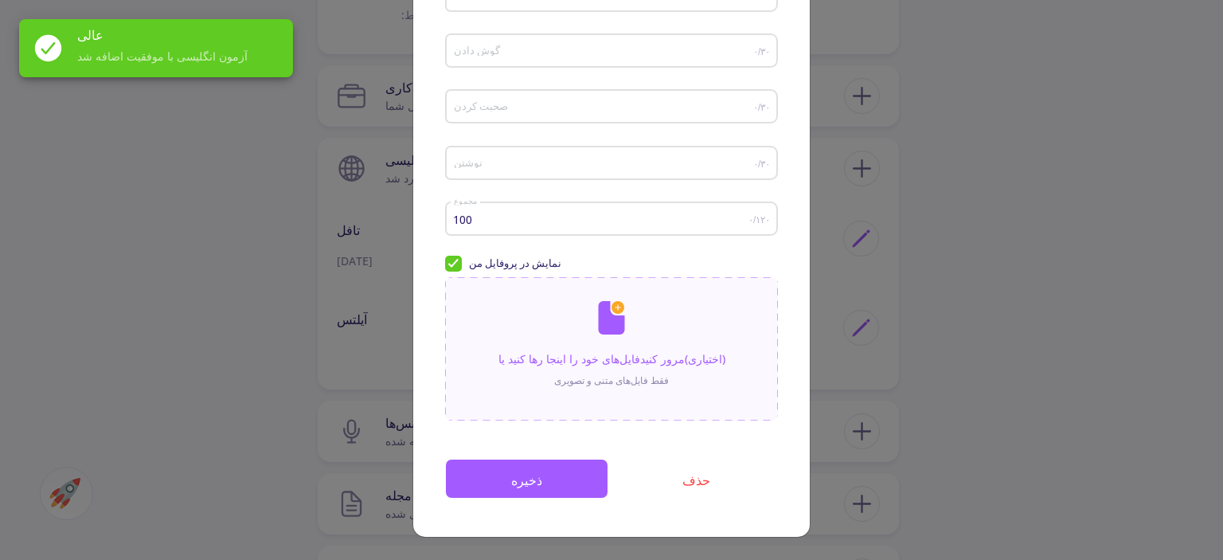
click at [1028, 302] on div "جزئیات نمره انگلیسی آمان نوع آزمون انگلیسی [DATE] تاریخ آزمون خواندن ۰/۳۰ گوش د…" at bounding box center [611, 280] width 1223 height 560
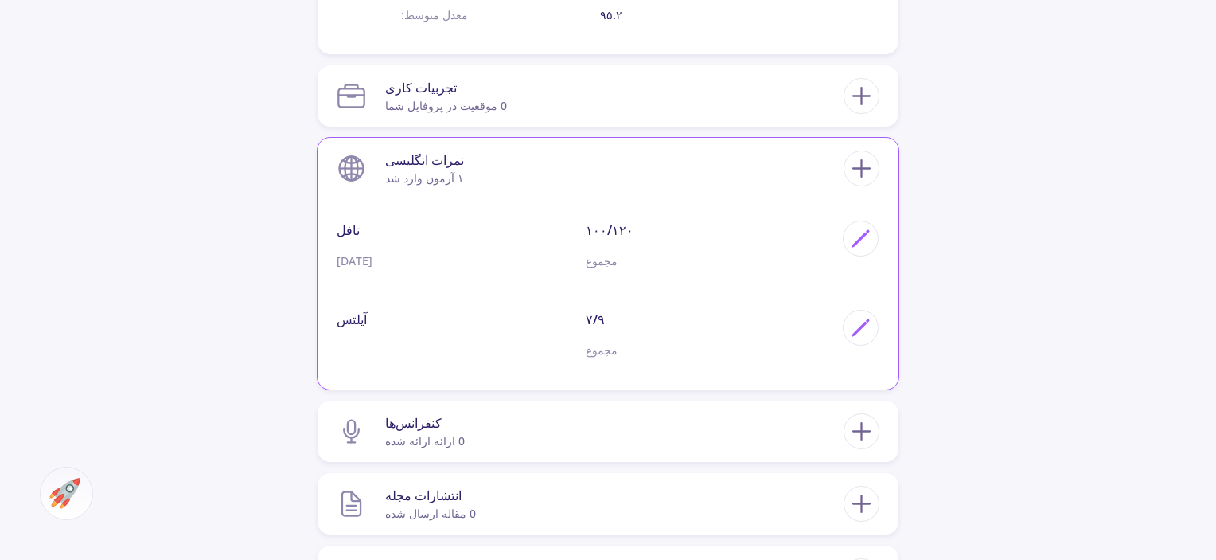
drag, startPoint x: 681, startPoint y: 241, endPoint x: 638, endPoint y: 247, distance: 42.6
click at [638, 247] on div "۱۰۰/۱۲۰ مجموع" at bounding box center [710, 250] width 249 height 61
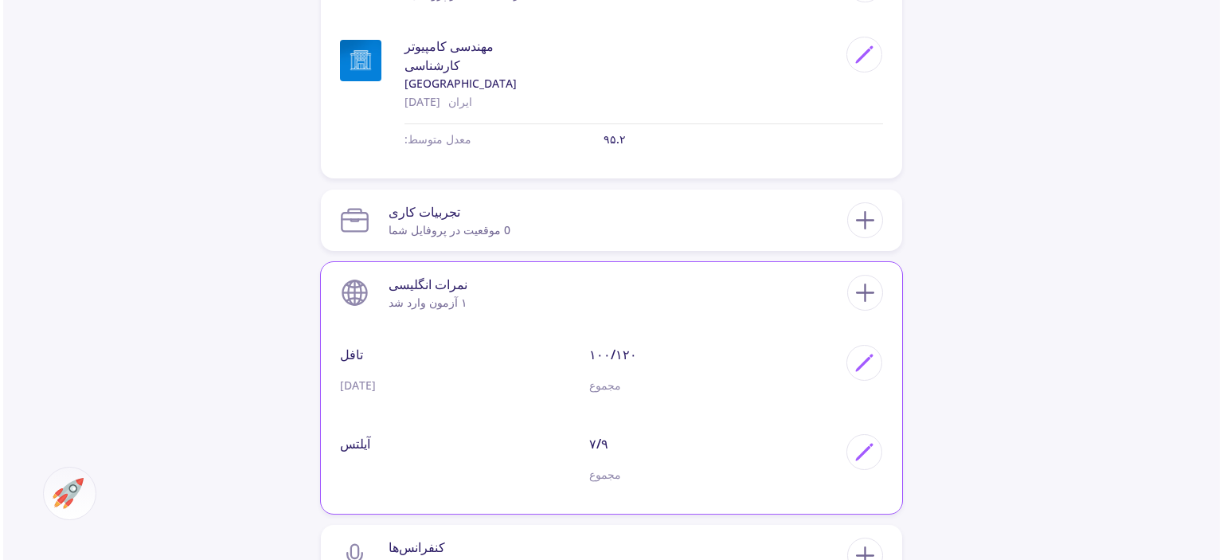
scroll to position [876, 0]
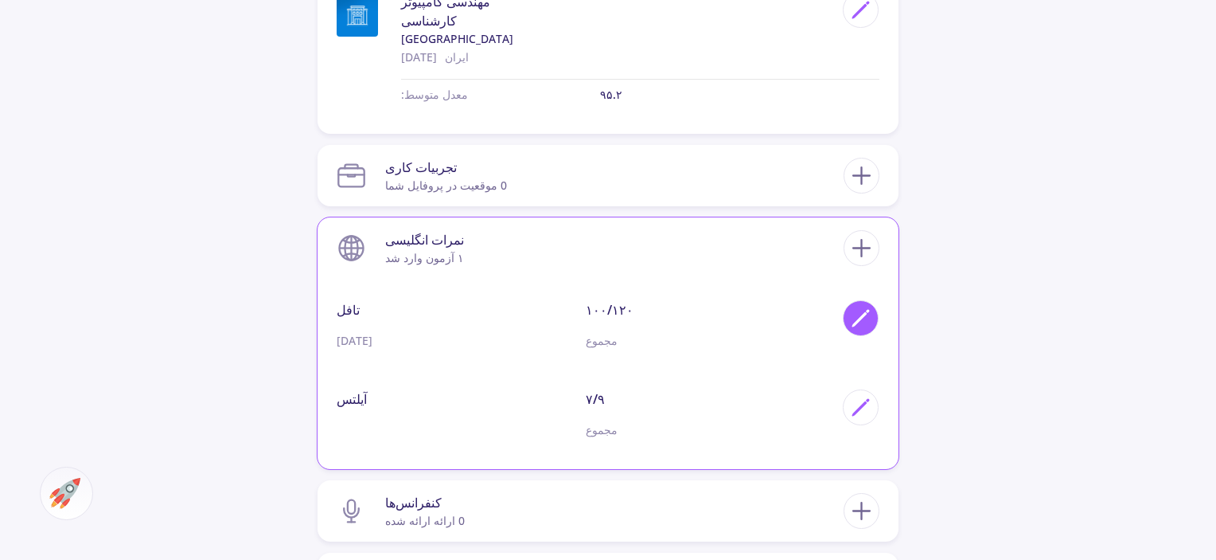
drag, startPoint x: 864, startPoint y: 316, endPoint x: 844, endPoint y: 324, distance: 21.4
click at [843, 323] on div at bounding box center [856, 330] width 45 height 61
click at [848, 324] on div at bounding box center [861, 318] width 36 height 36
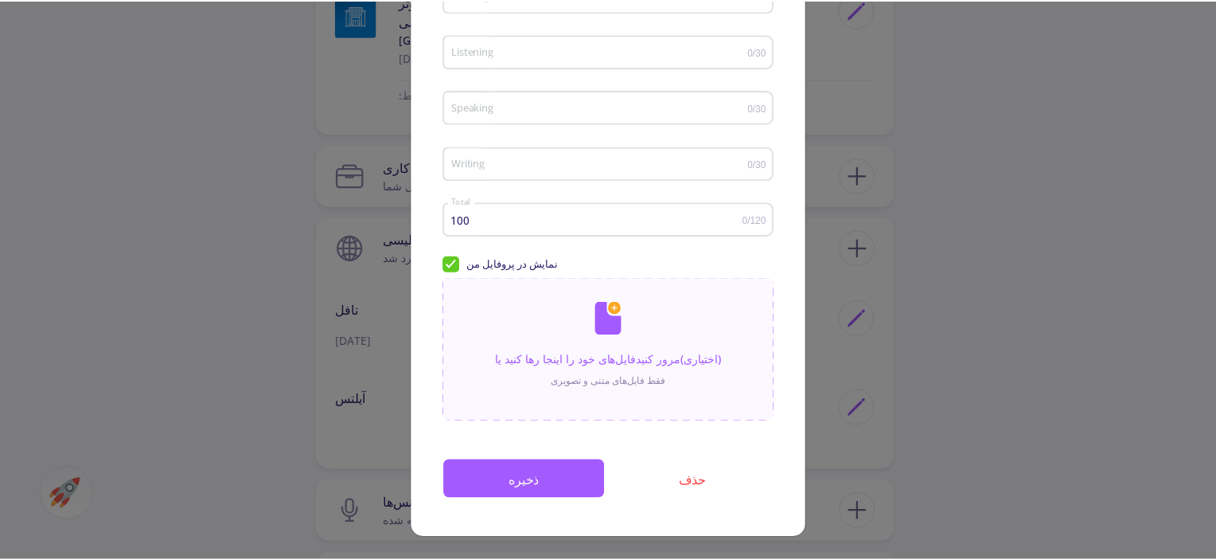
scroll to position [0, 0]
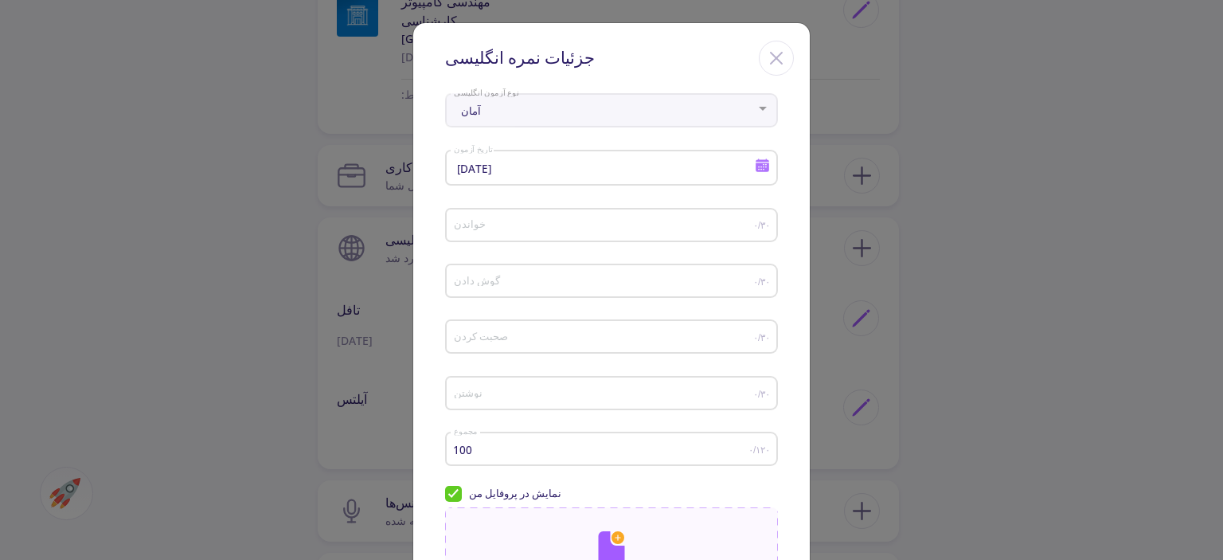
click at [770, 61] on line "بستن" at bounding box center [775, 58] width 11 height 11
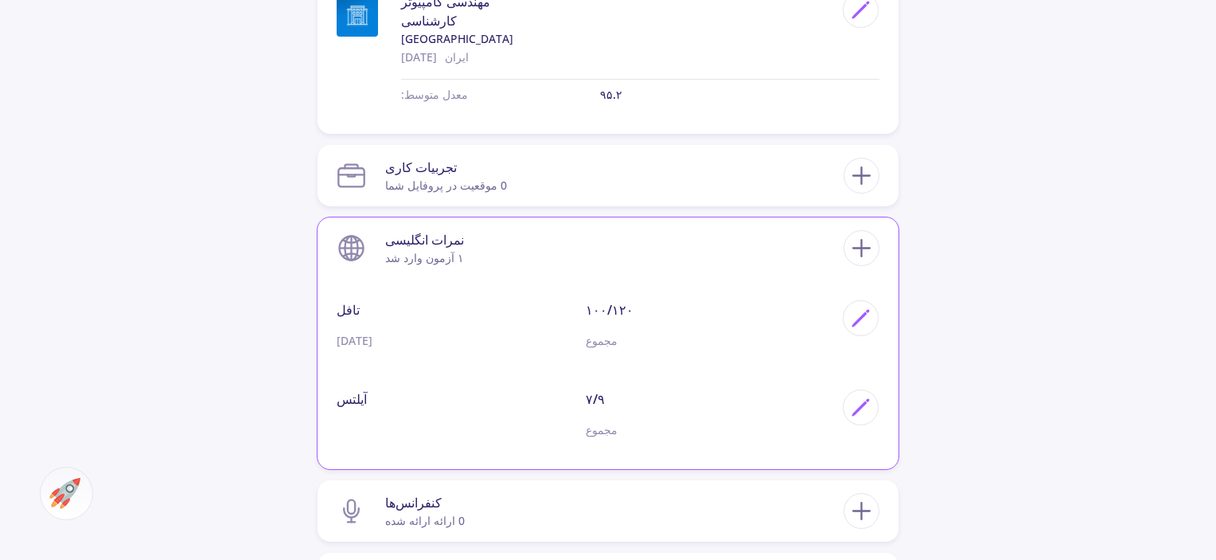
drag, startPoint x: 866, startPoint y: 308, endPoint x: 434, endPoint y: 336, distance: 433.1
click at [447, 340] on p "[DATE]" at bounding box center [461, 340] width 249 height 17
click at [357, 333] on font "[DATE]" at bounding box center [355, 340] width 36 height 15
click at [354, 302] on font "تافل" at bounding box center [348, 310] width 23 height 18
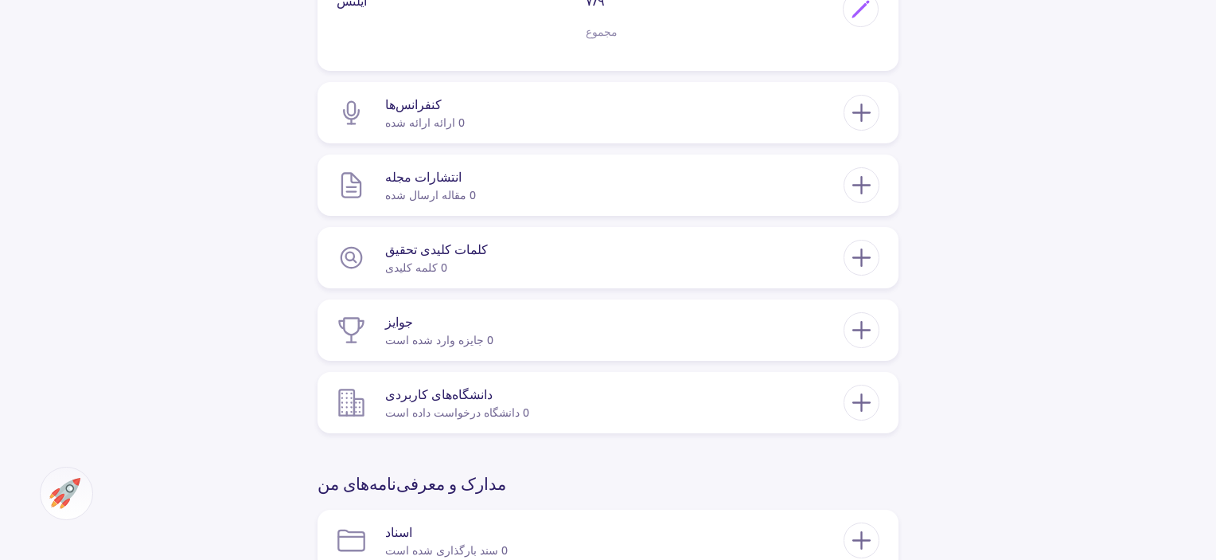
scroll to position [1751, 0]
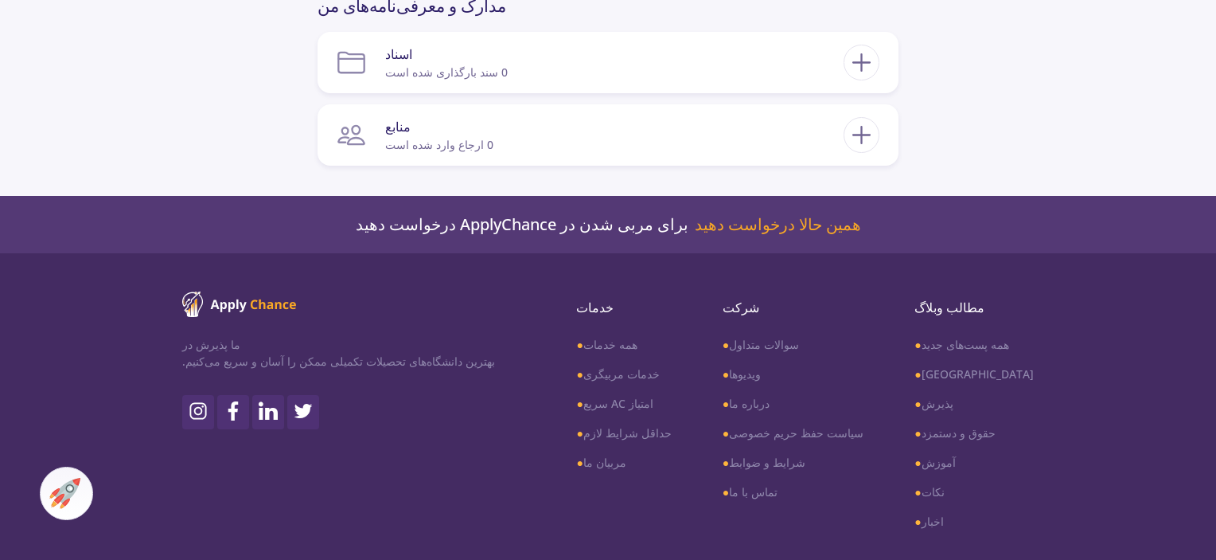
click at [51, 493] on img at bounding box center [64, 493] width 31 height 31
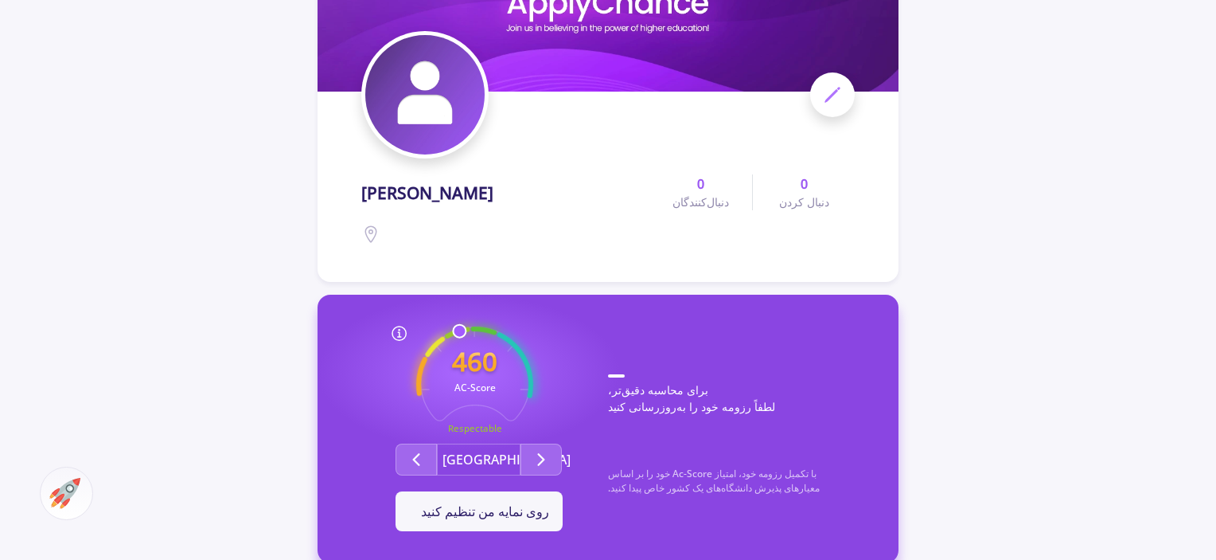
scroll to position [239, 0]
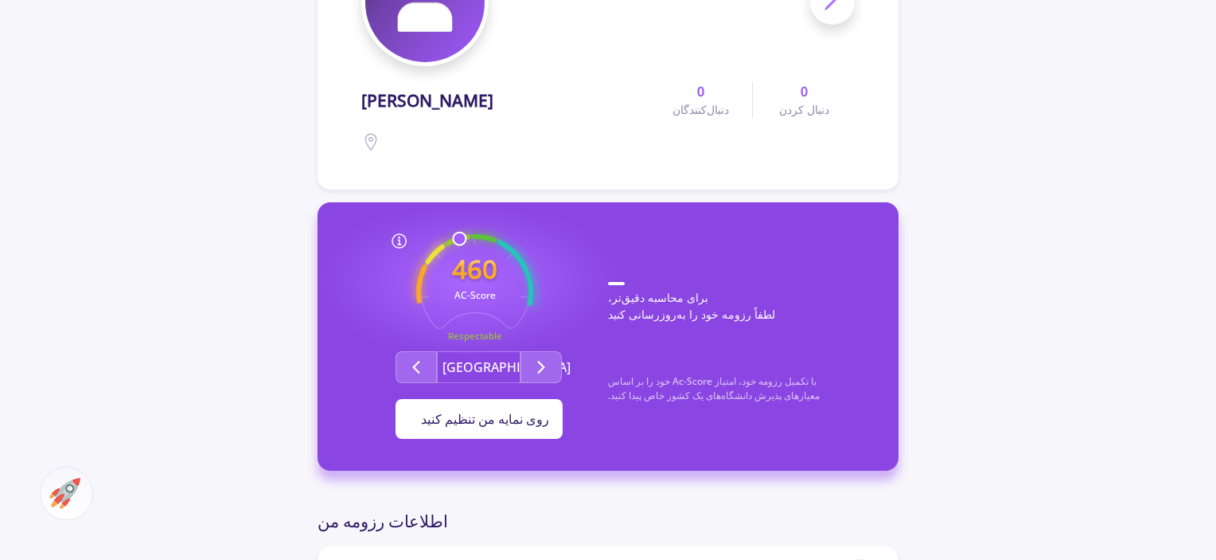
click at [497, 426] on font "روی نمایه من تنظیم کنید" at bounding box center [485, 419] width 128 height 18
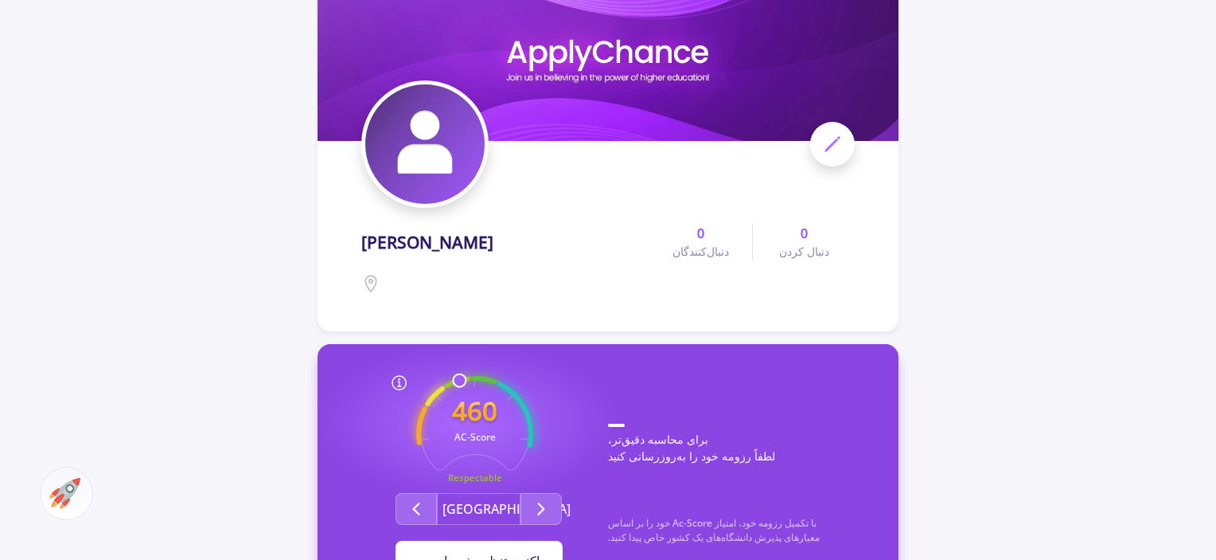
scroll to position [0, 0]
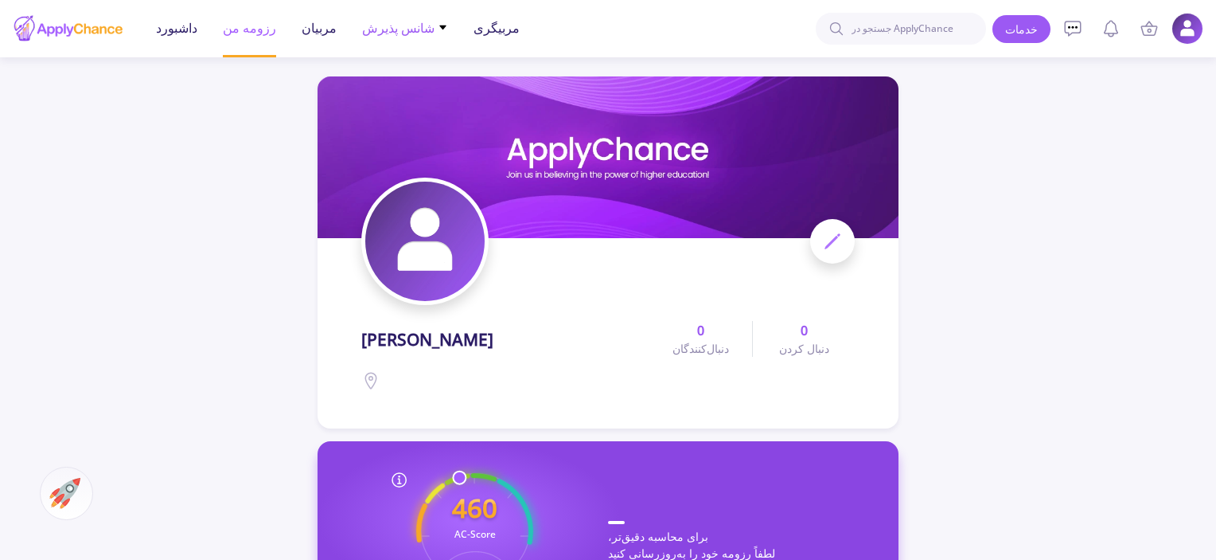
click at [395, 29] on font "شانس پذیرش" at bounding box center [398, 28] width 72 height 18
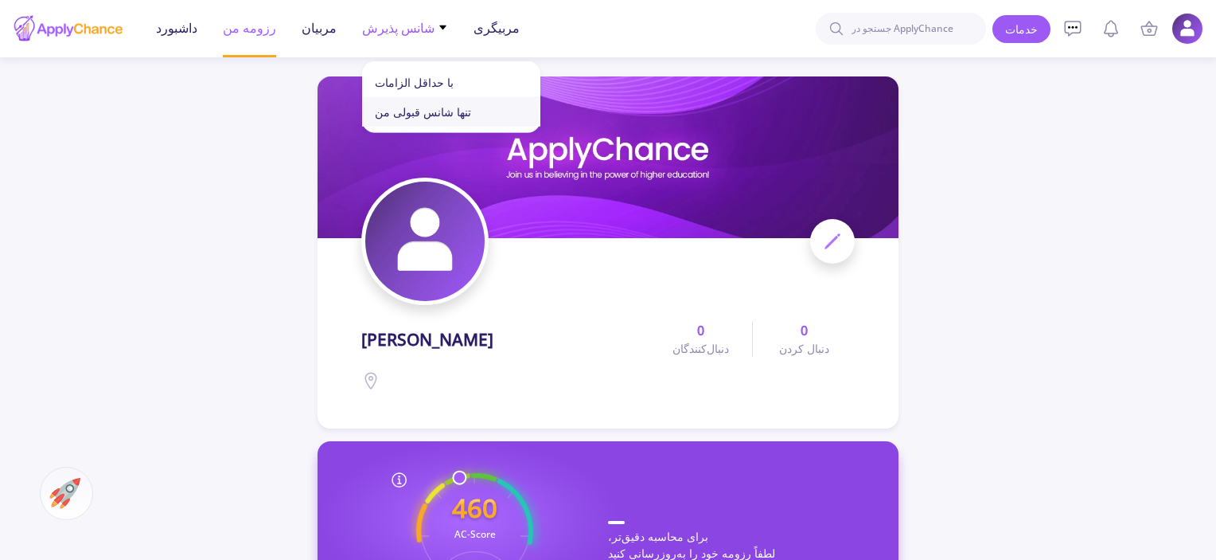
click at [443, 111] on font "تنها شانس قبولی من" at bounding box center [423, 111] width 96 height 15
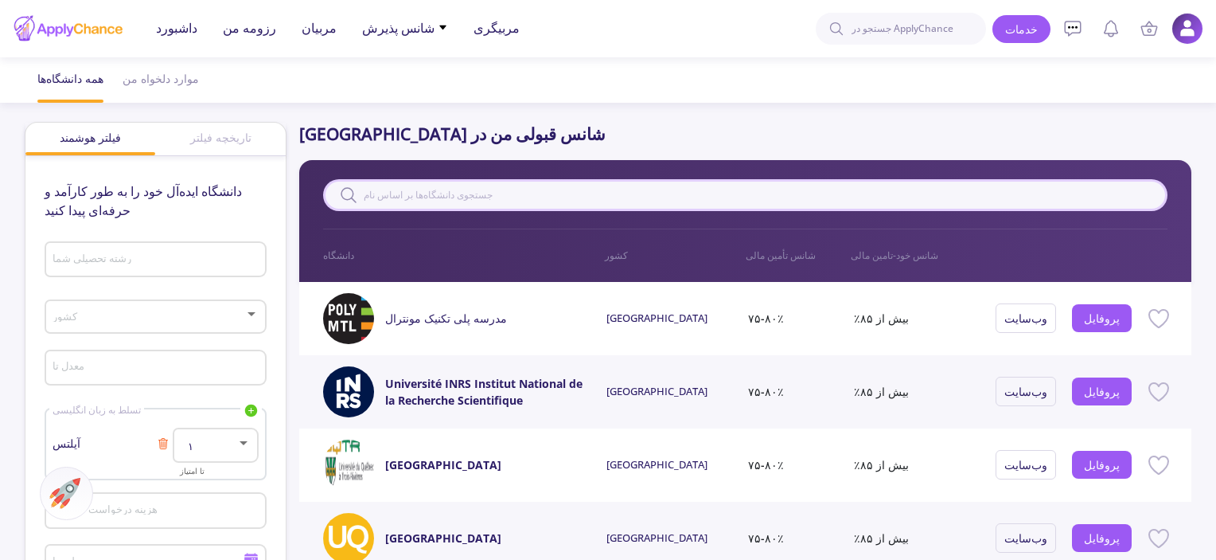
click at [568, 193] on input "text" at bounding box center [745, 195] width 845 height 32
paste input "[PERSON_NAME]"
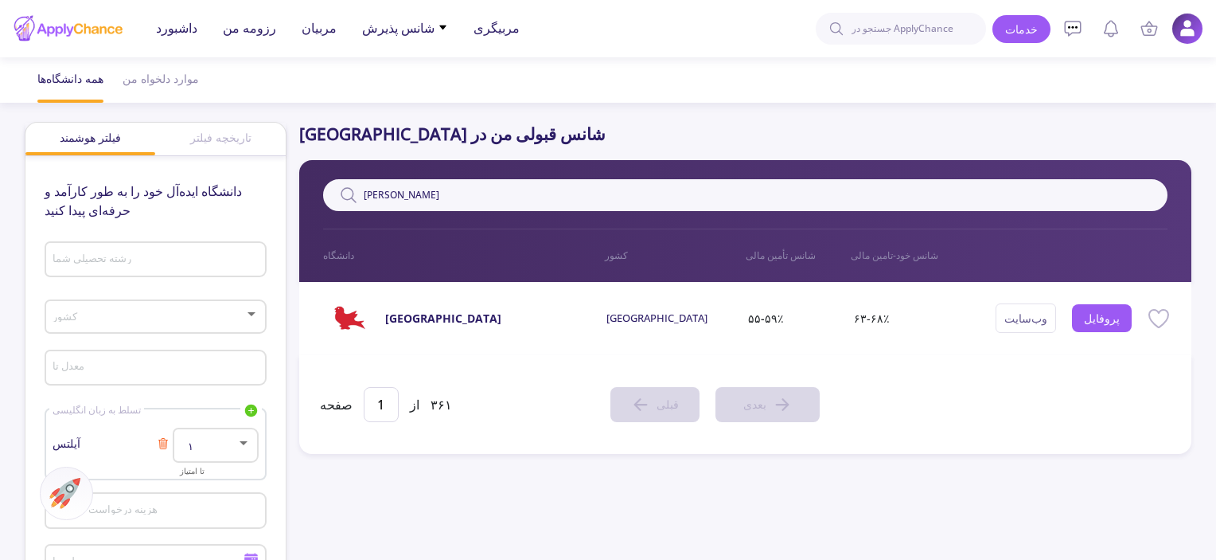
type input "[PERSON_NAME]"
click at [1044, 319] on font "وب‌سایت" at bounding box center [1025, 317] width 43 height 15
click at [1106, 312] on font "پروفایل" at bounding box center [1102, 317] width 36 height 15
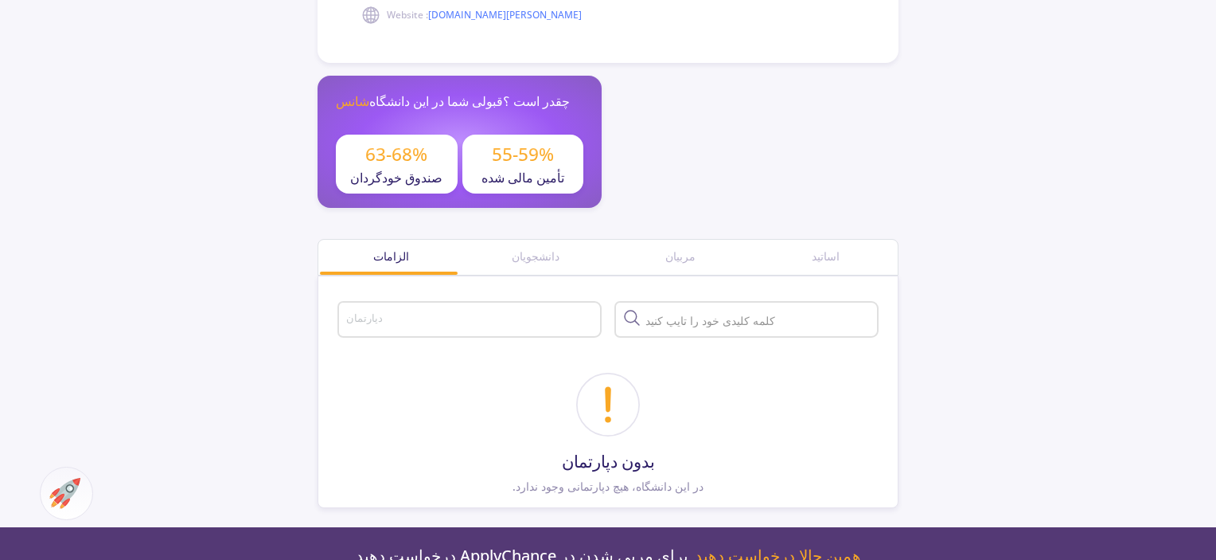
scroll to position [557, 0]
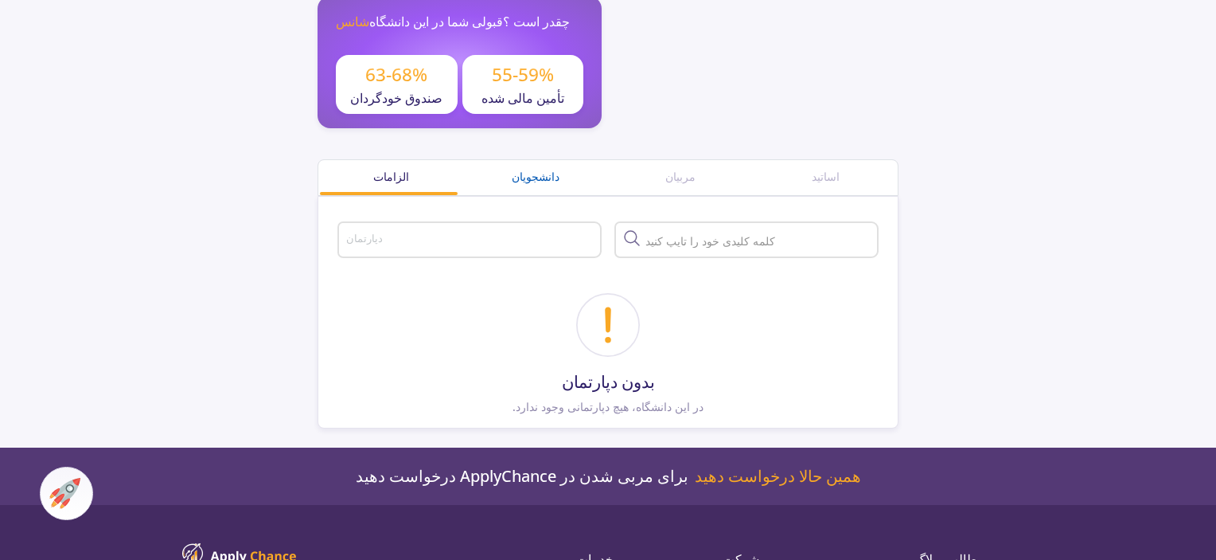
click at [570, 180] on div "دانشجویان" at bounding box center [535, 176] width 145 height 17
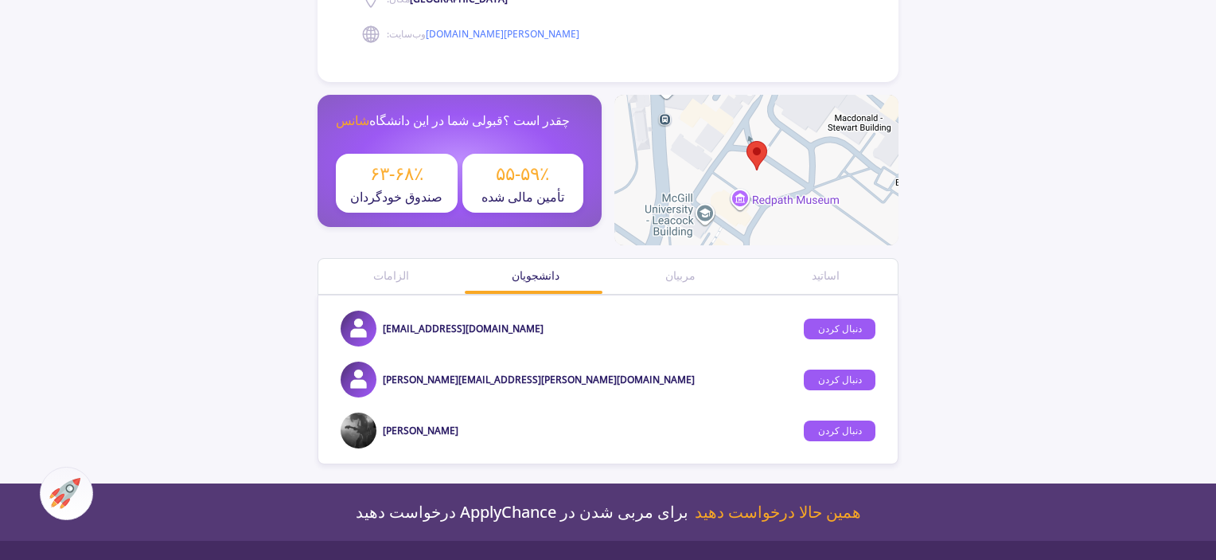
scroll to position [318, 0]
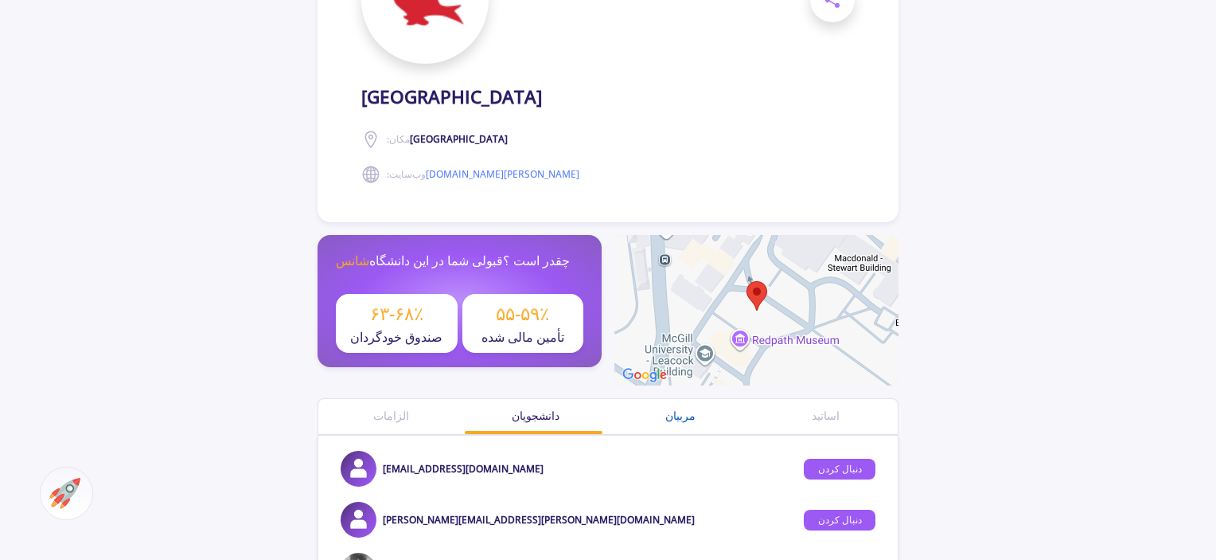
click at [691, 415] on font "مربیان" at bounding box center [680, 415] width 30 height 15
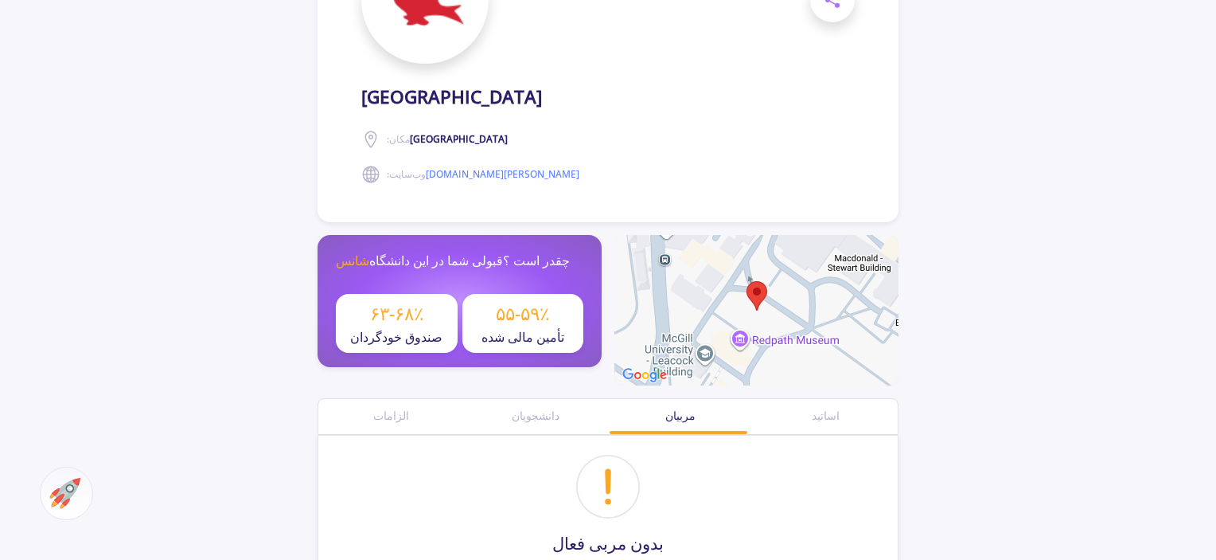
click at [818, 425] on div "اساتید" at bounding box center [825, 416] width 145 height 35
click at [815, 415] on font "اساتید" at bounding box center [826, 415] width 28 height 15
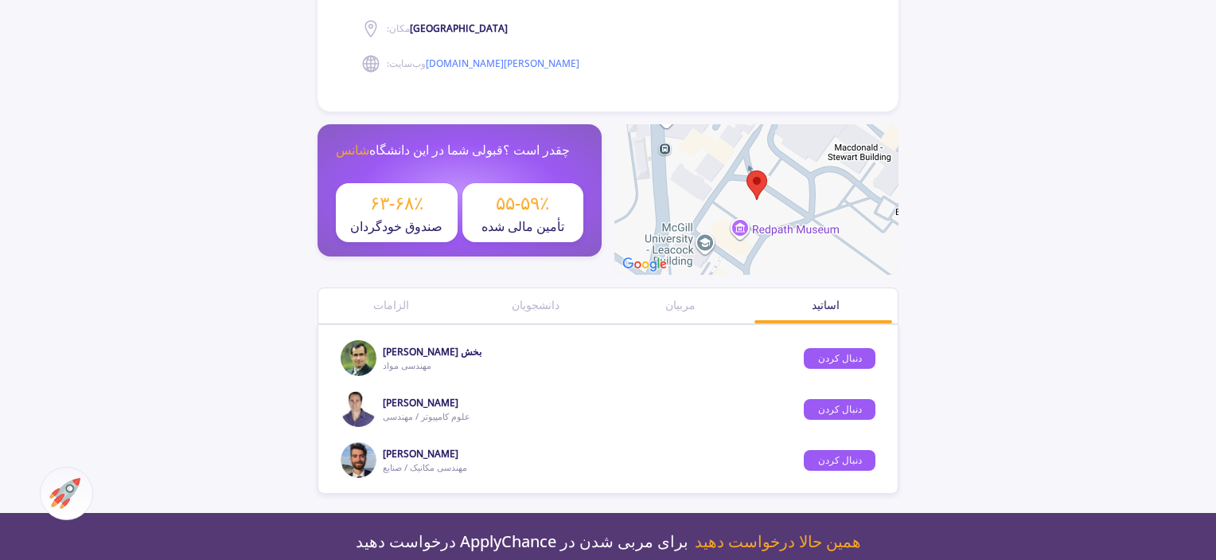
scroll to position [478, 0]
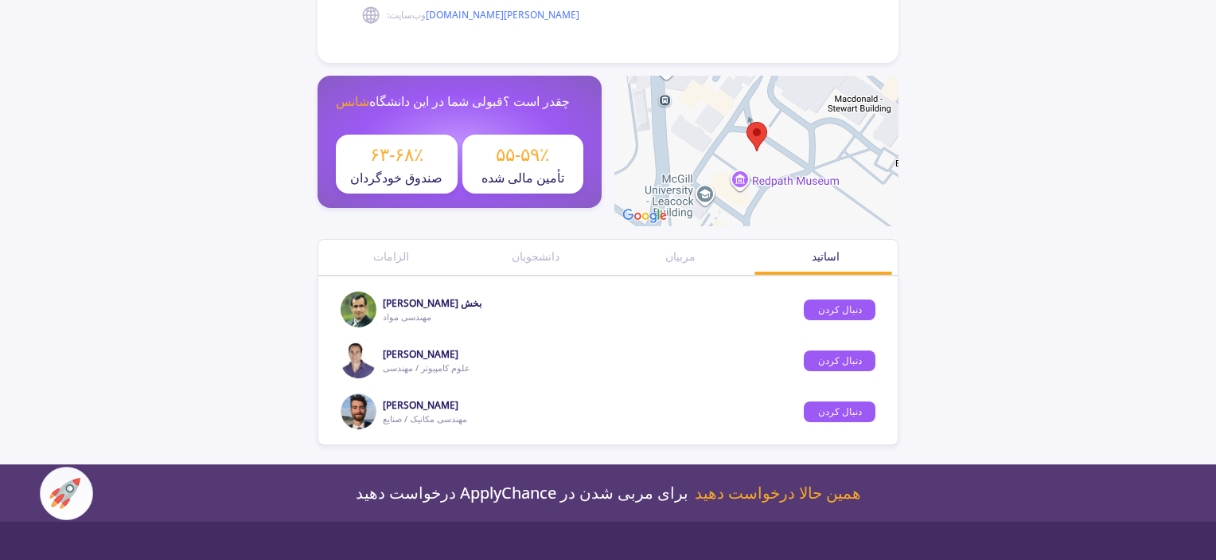
click at [839, 367] on button "دنبال کردن" at bounding box center [840, 360] width 72 height 21
click at [849, 353] on font "لغو دنبال کردن" at bounding box center [839, 360] width 59 height 14
click at [404, 352] on font "[PERSON_NAME]" at bounding box center [421, 354] width 76 height 14
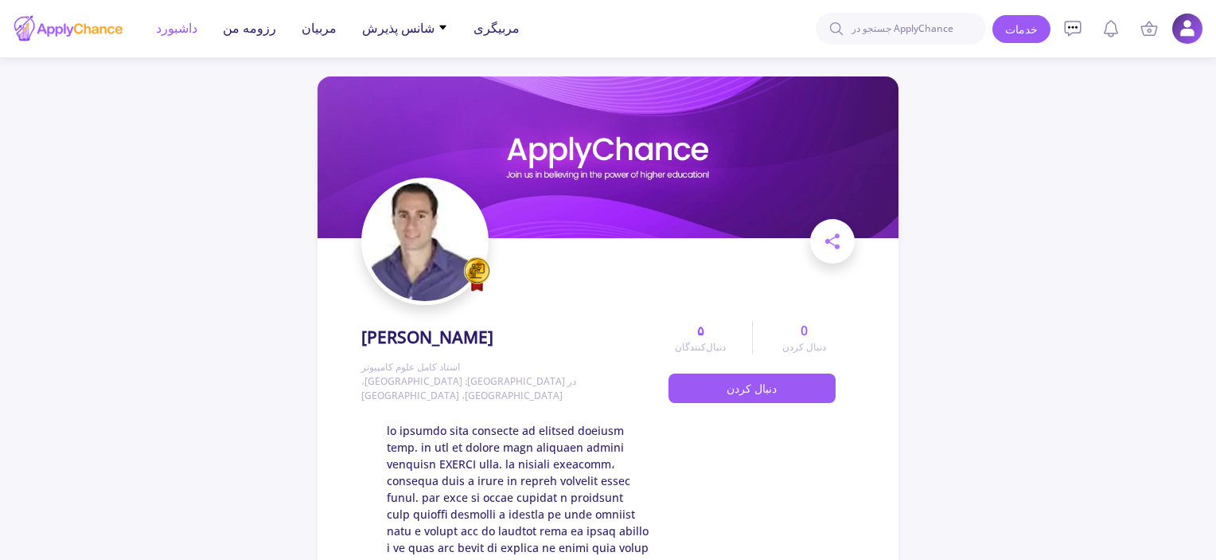
click at [175, 29] on font "داشبورد" at bounding box center [176, 28] width 41 height 18
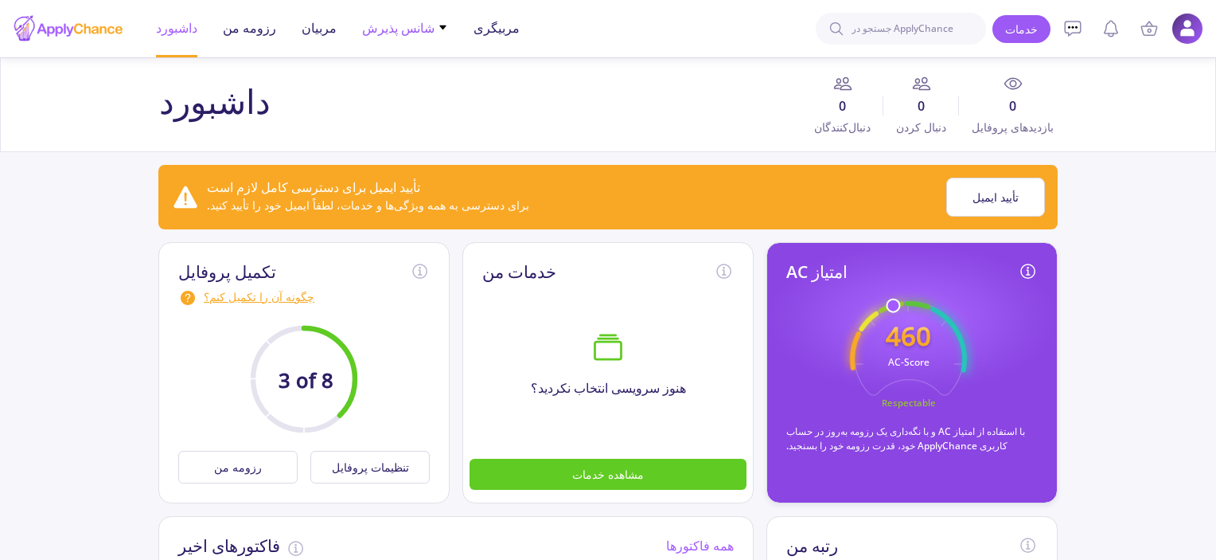
click at [397, 34] on font "شانس پذیرش" at bounding box center [398, 28] width 72 height 18
click at [423, 86] on font "با حداقل الزامات" at bounding box center [414, 82] width 79 height 15
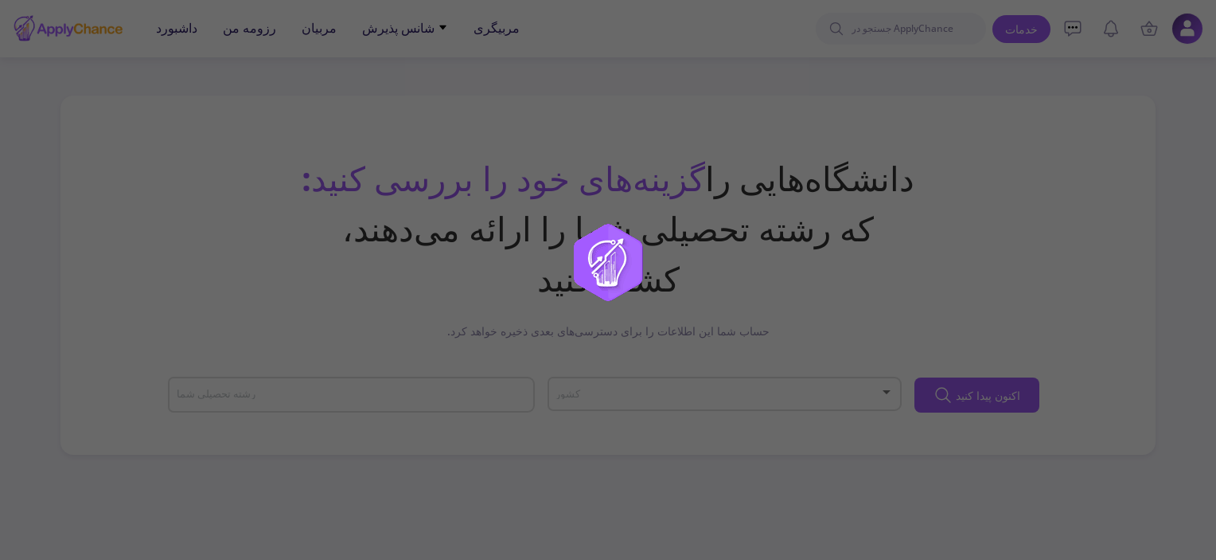
click at [474, 393] on input "رشته تحصیلی شما" at bounding box center [354, 395] width 356 height 14
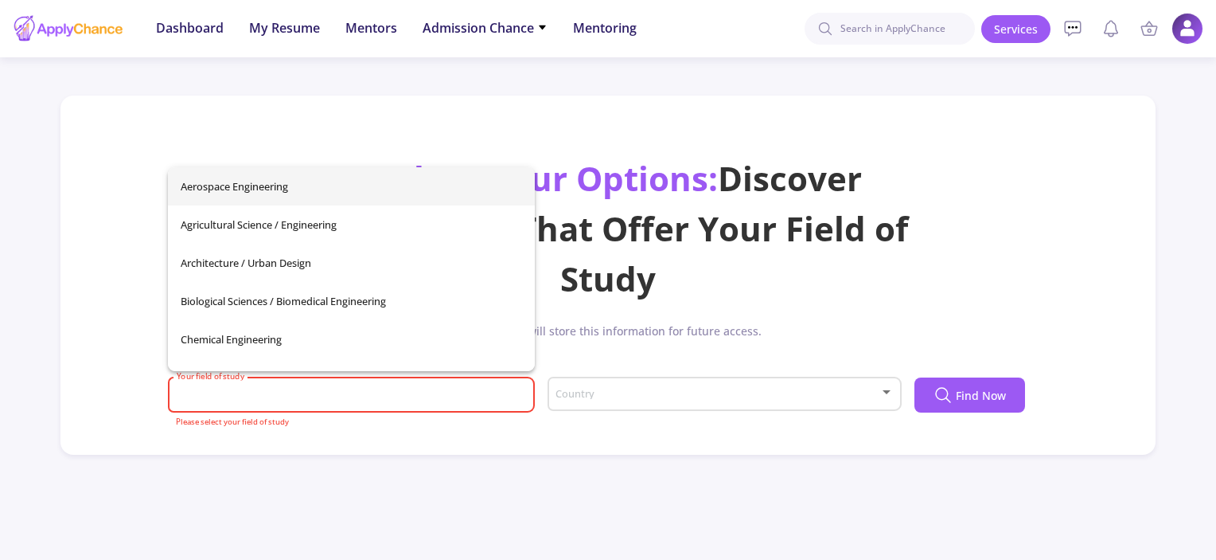
click at [276, 389] on input "Your field of study" at bounding box center [354, 395] width 356 height 14
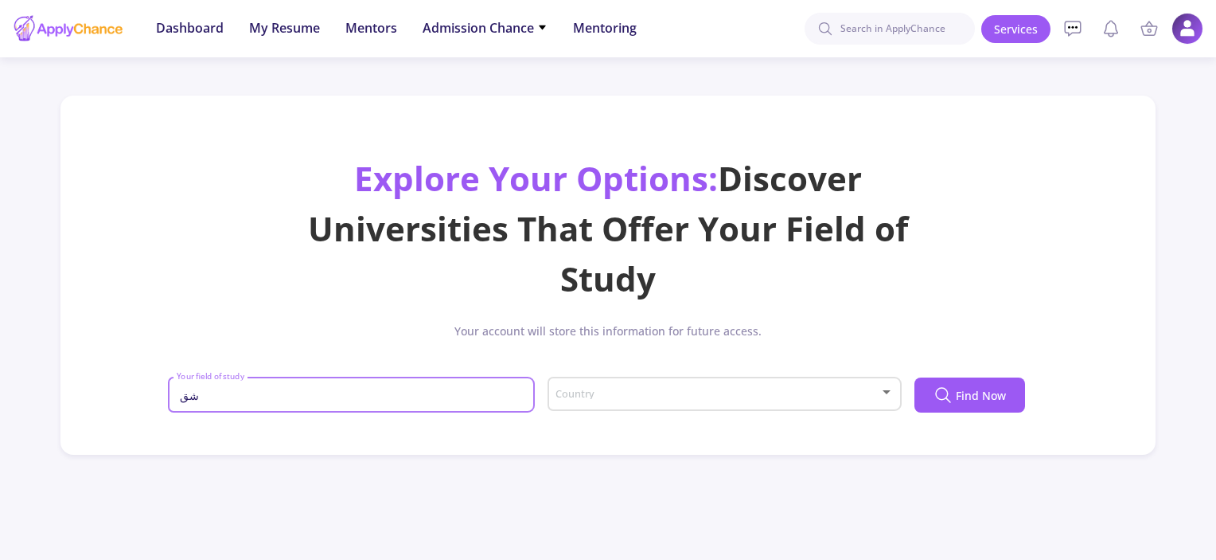
type input "ش"
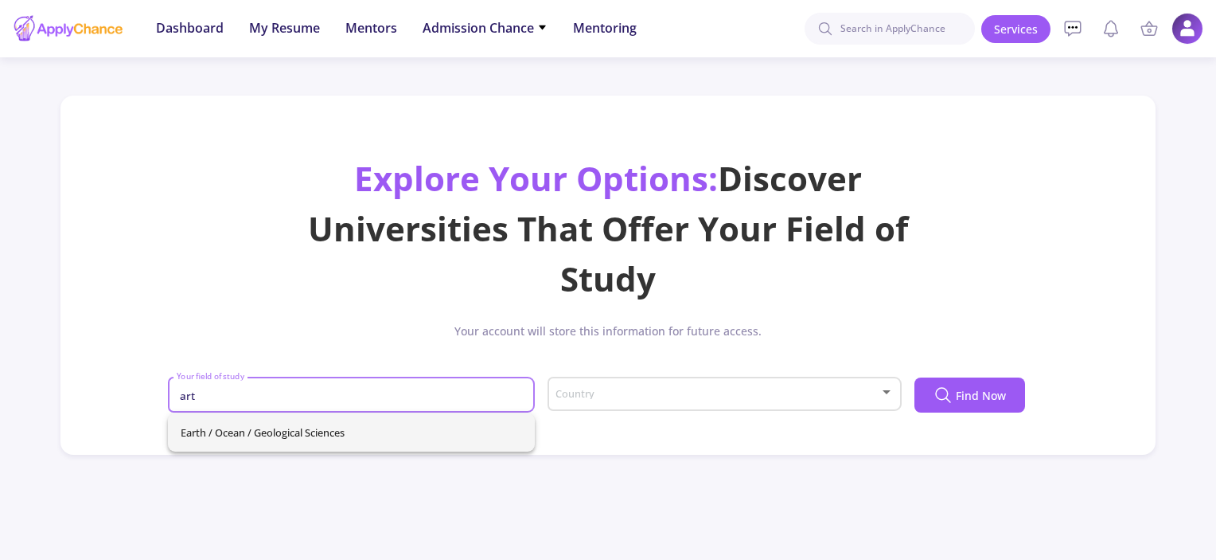
type input "art"
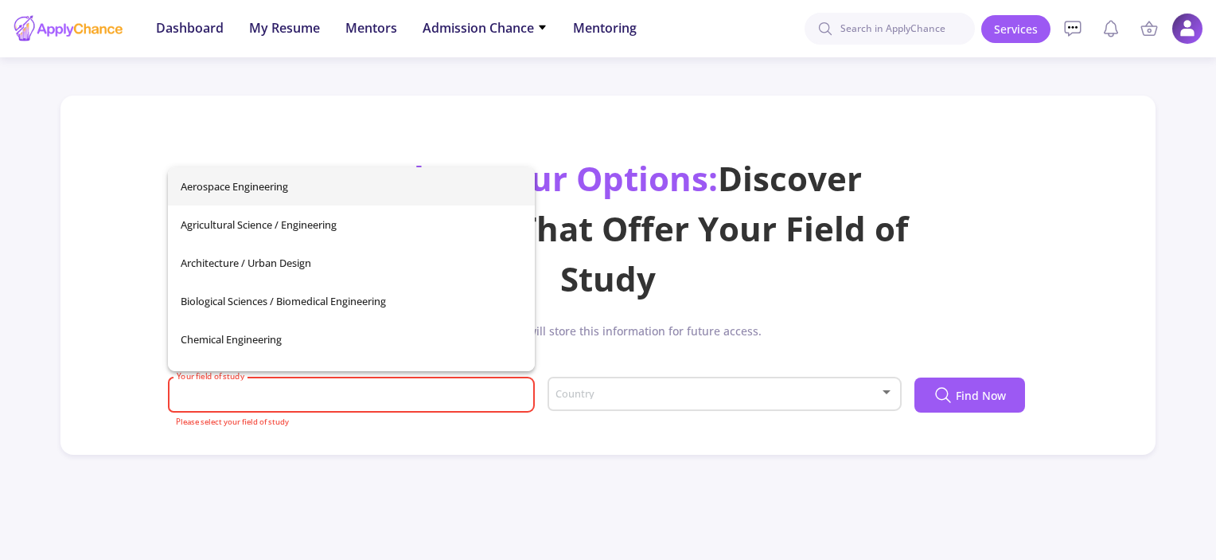
paste input "Artificial intelligence"
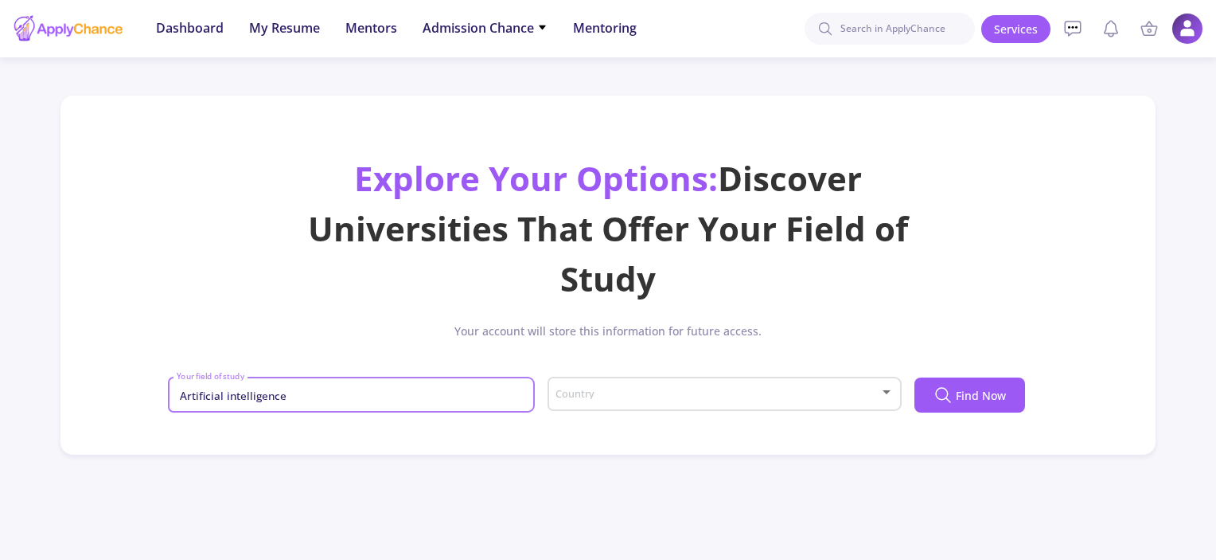
type input "Artificial intelligence"
click at [856, 396] on span at bounding box center [719, 393] width 321 height 11
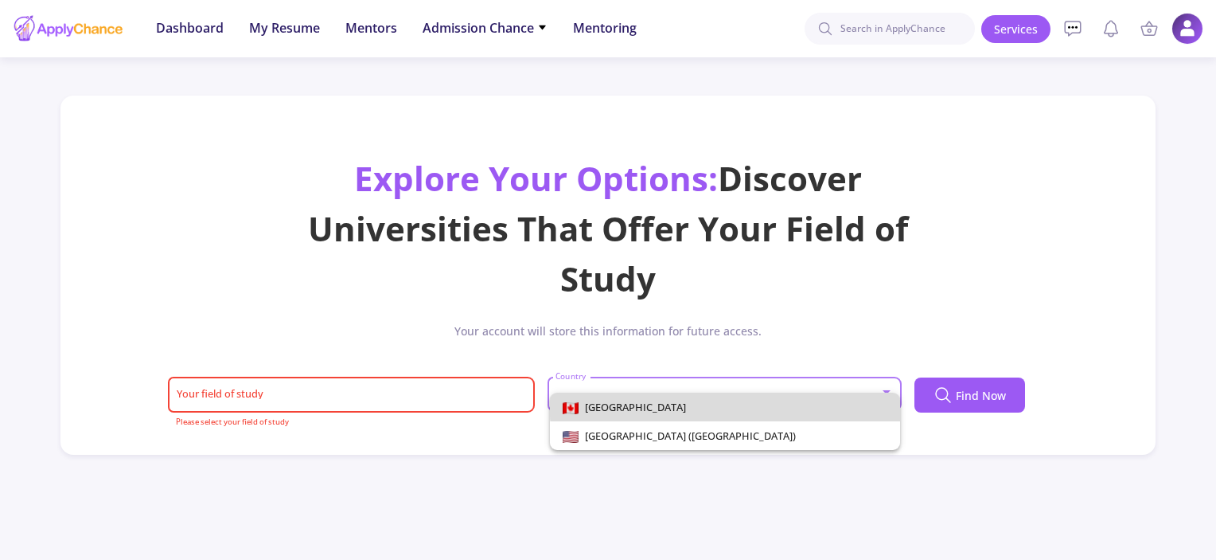
click at [856, 396] on span "[GEOGRAPHIC_DATA]" at bounding box center [725, 406] width 325 height 29
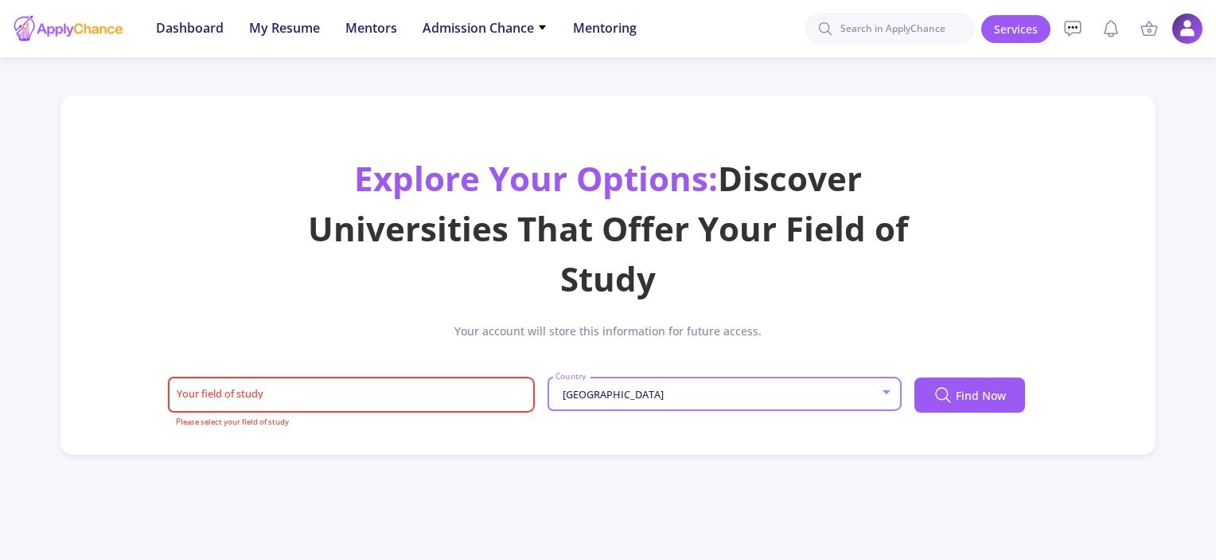
click at [268, 398] on input "Your field of study" at bounding box center [354, 395] width 356 height 14
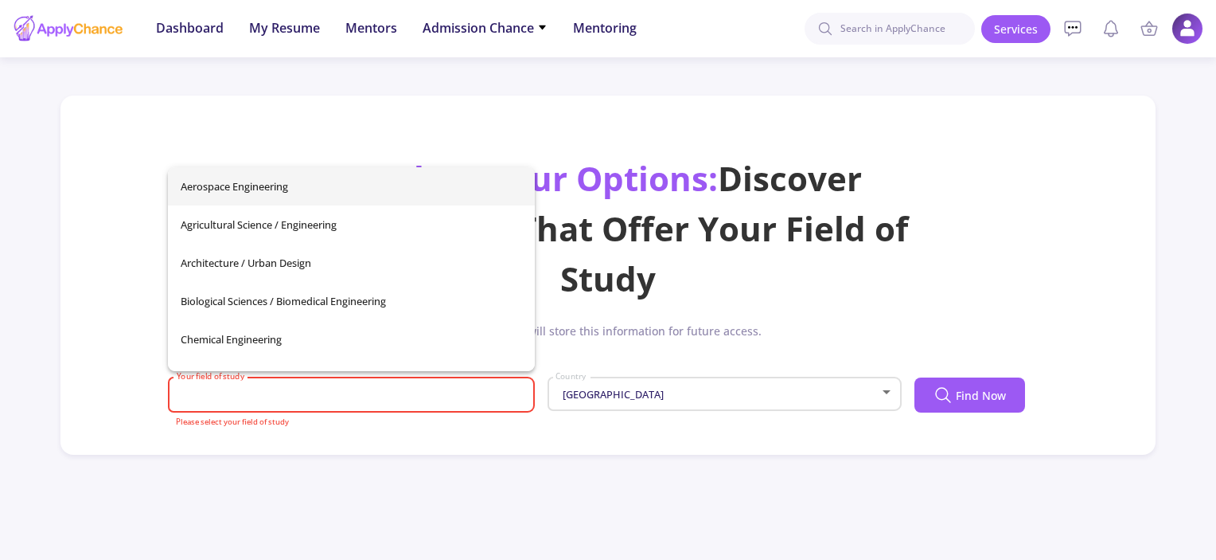
paste input "Artificial intelligence"
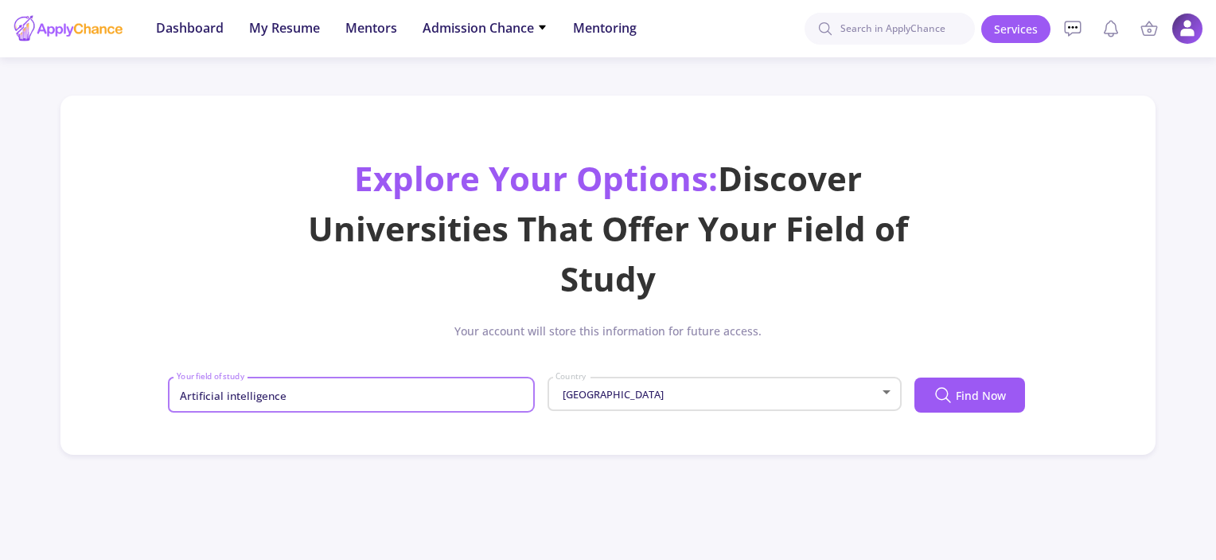
drag, startPoint x: 302, startPoint y: 397, endPoint x: 222, endPoint y: 400, distance: 80.5
click at [222, 400] on input "Artificial intelligence" at bounding box center [354, 395] width 356 height 14
click at [242, 398] on input "Artificial" at bounding box center [354, 395] width 356 height 14
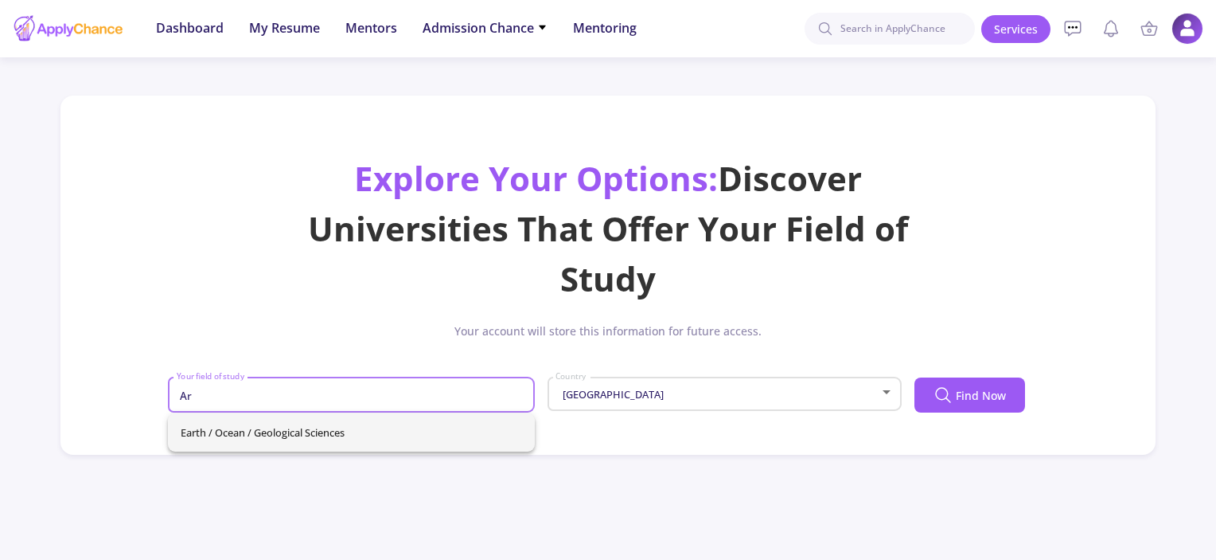
type input "A"
click at [258, 438] on span "Computer Science / Engineering" at bounding box center [351, 432] width 341 height 38
type input "Computer Science / Engineering"
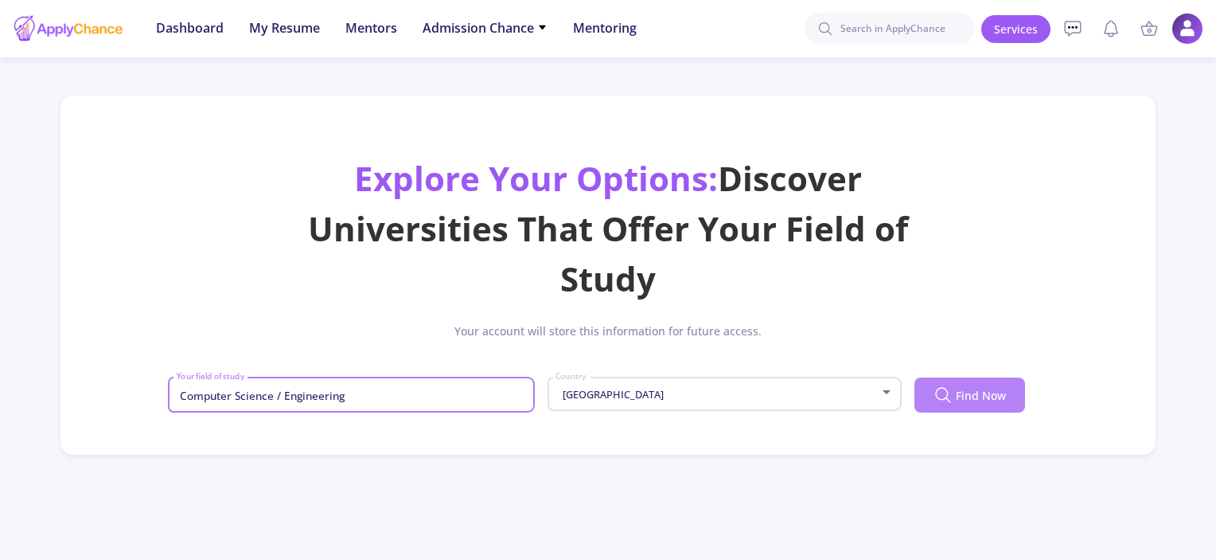
click at [929, 400] on button "Find Now" at bounding box center [970, 394] width 111 height 35
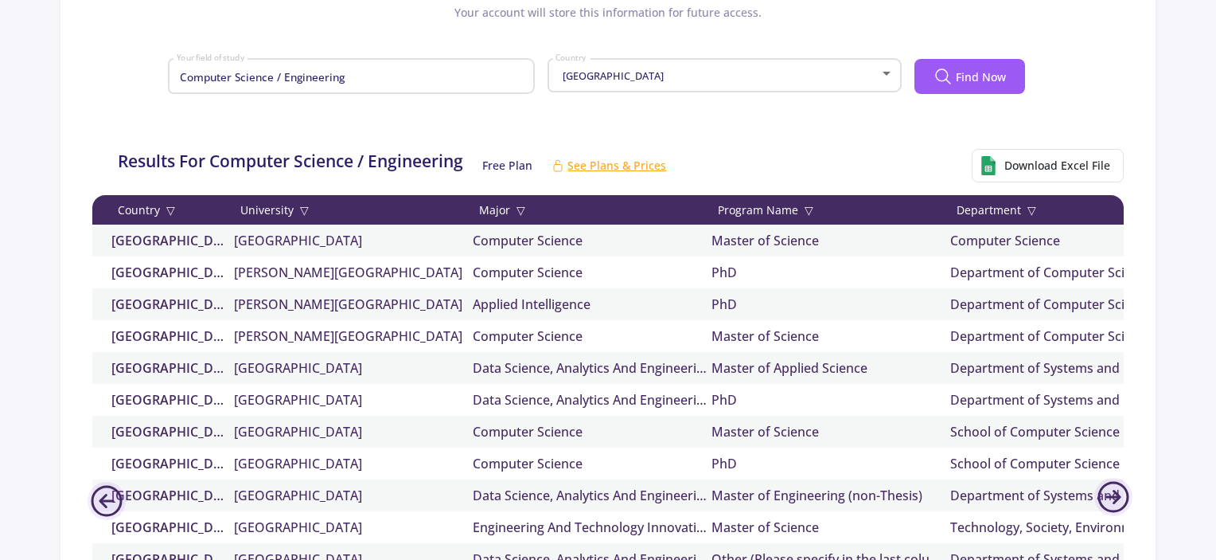
click at [708, 150] on div "Results For Computer Science / Engineering Free Plan See Plans & Prices Downloa…" at bounding box center [617, 165] width 1037 height 59
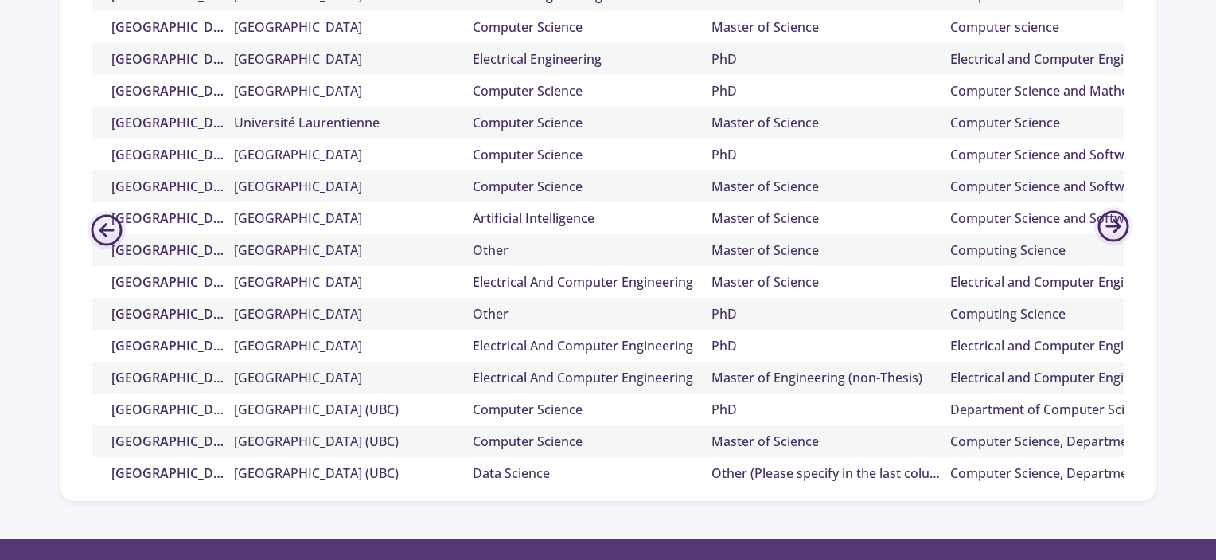
scroll to position [2776, 0]
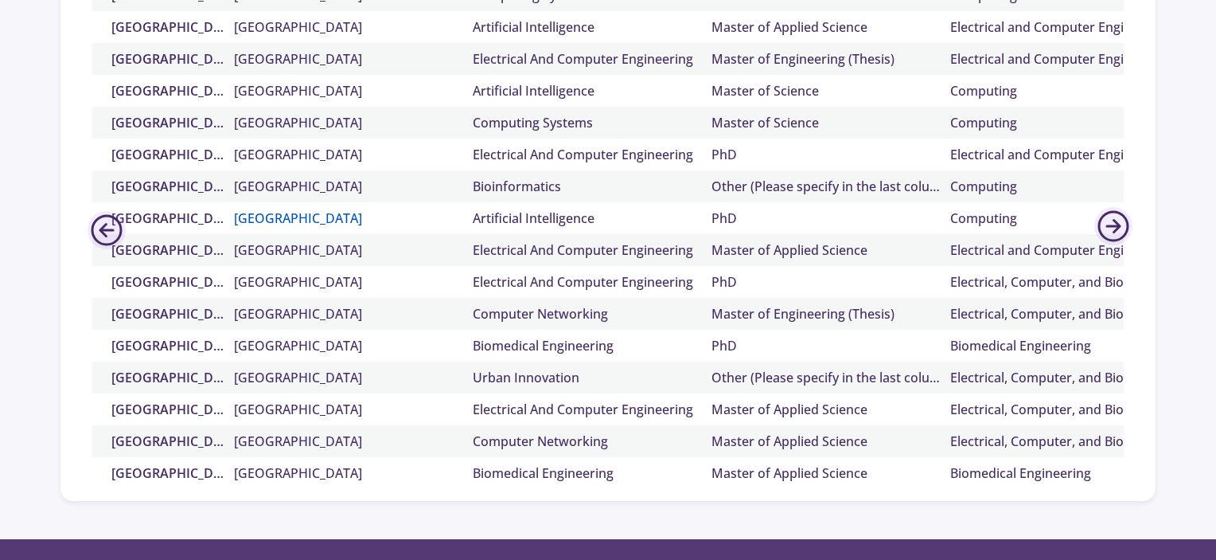
drag, startPoint x: 224, startPoint y: 209, endPoint x: 449, endPoint y: 217, distance: 224.6
click at [449, 217] on div "Canada [GEOGRAPHIC_DATA] Kingston Artificial Intelligence PhD Computing 60-64% …" at bounding box center [904, 218] width 1625 height 32
copy div "[GEOGRAPHIC_DATA]"
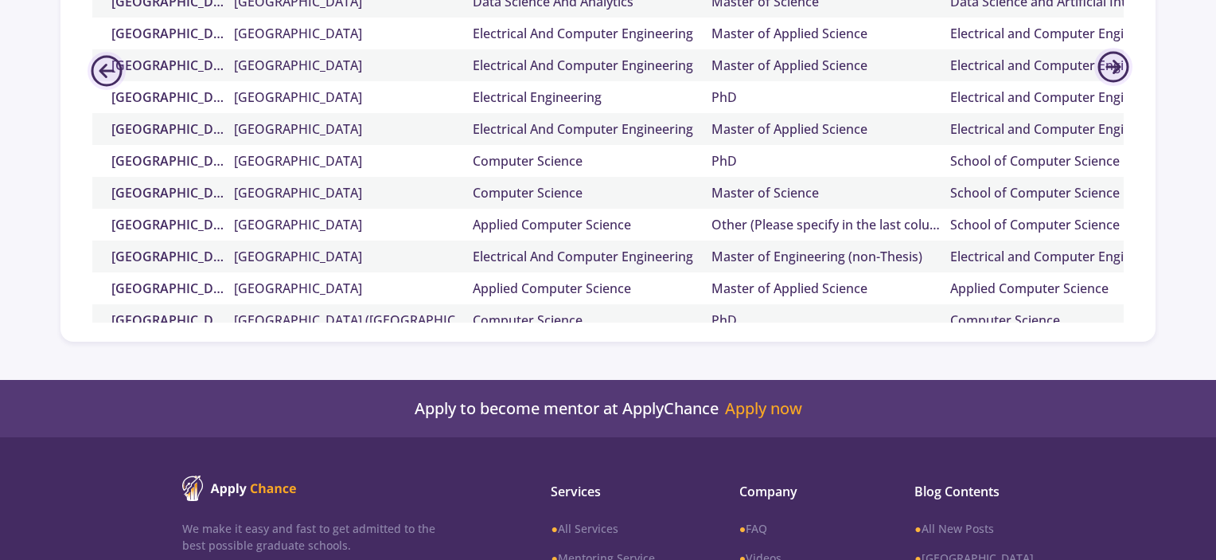
scroll to position [6842, 0]
